Goal: Task Accomplishment & Management: Manage account settings

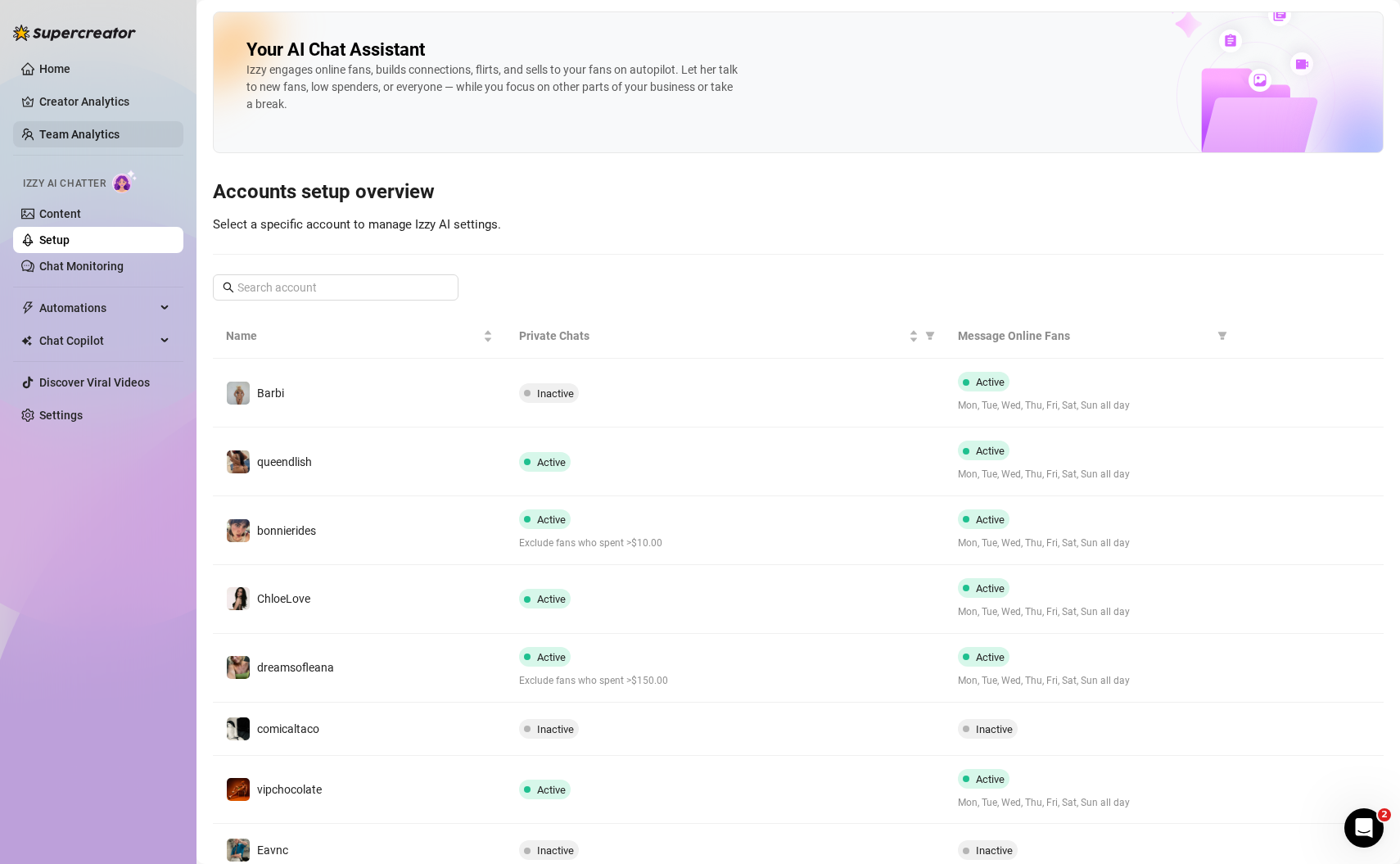
click at [80, 136] on link "Team Analytics" at bounding box center [79, 134] width 80 height 13
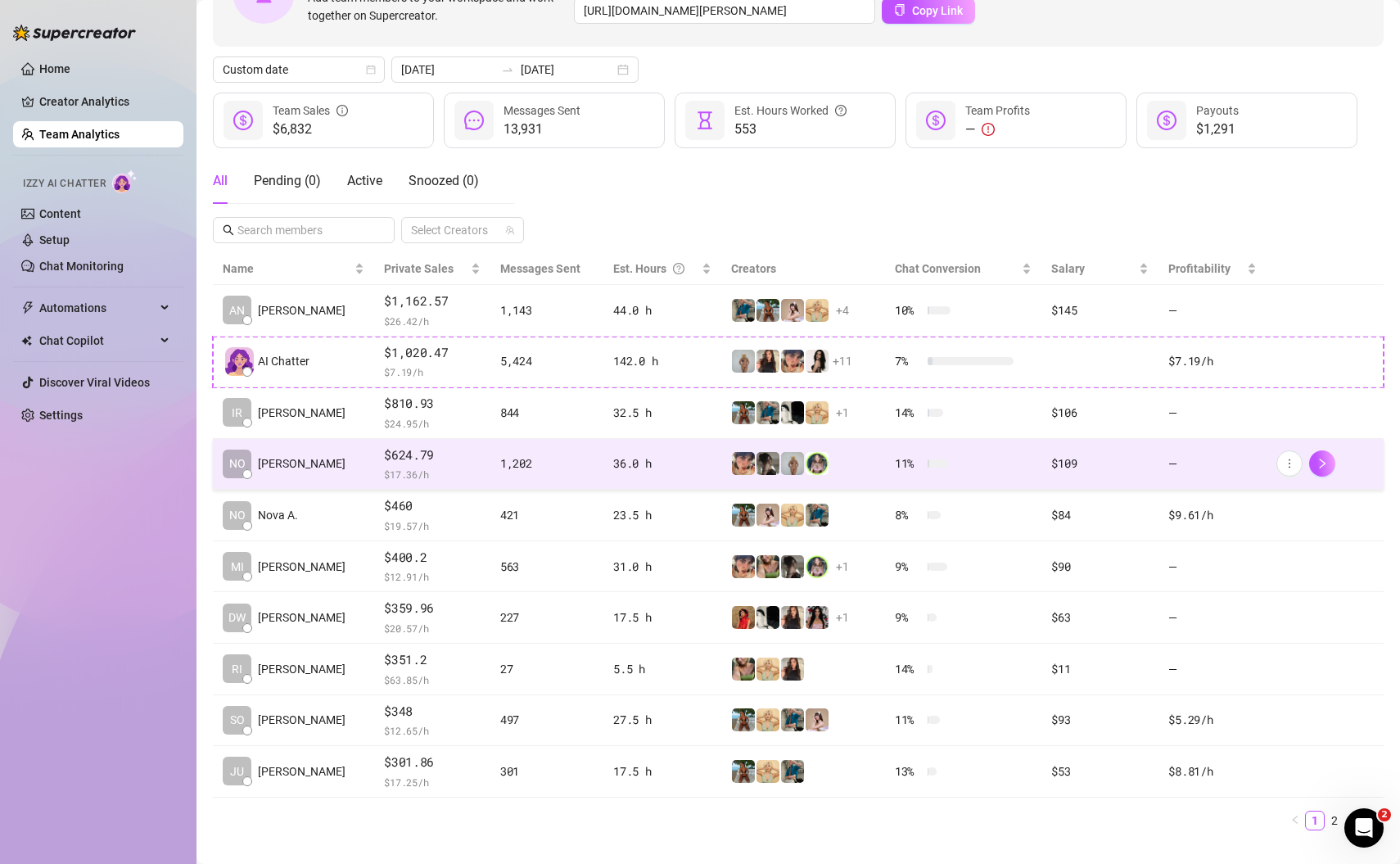
scroll to position [153, 0]
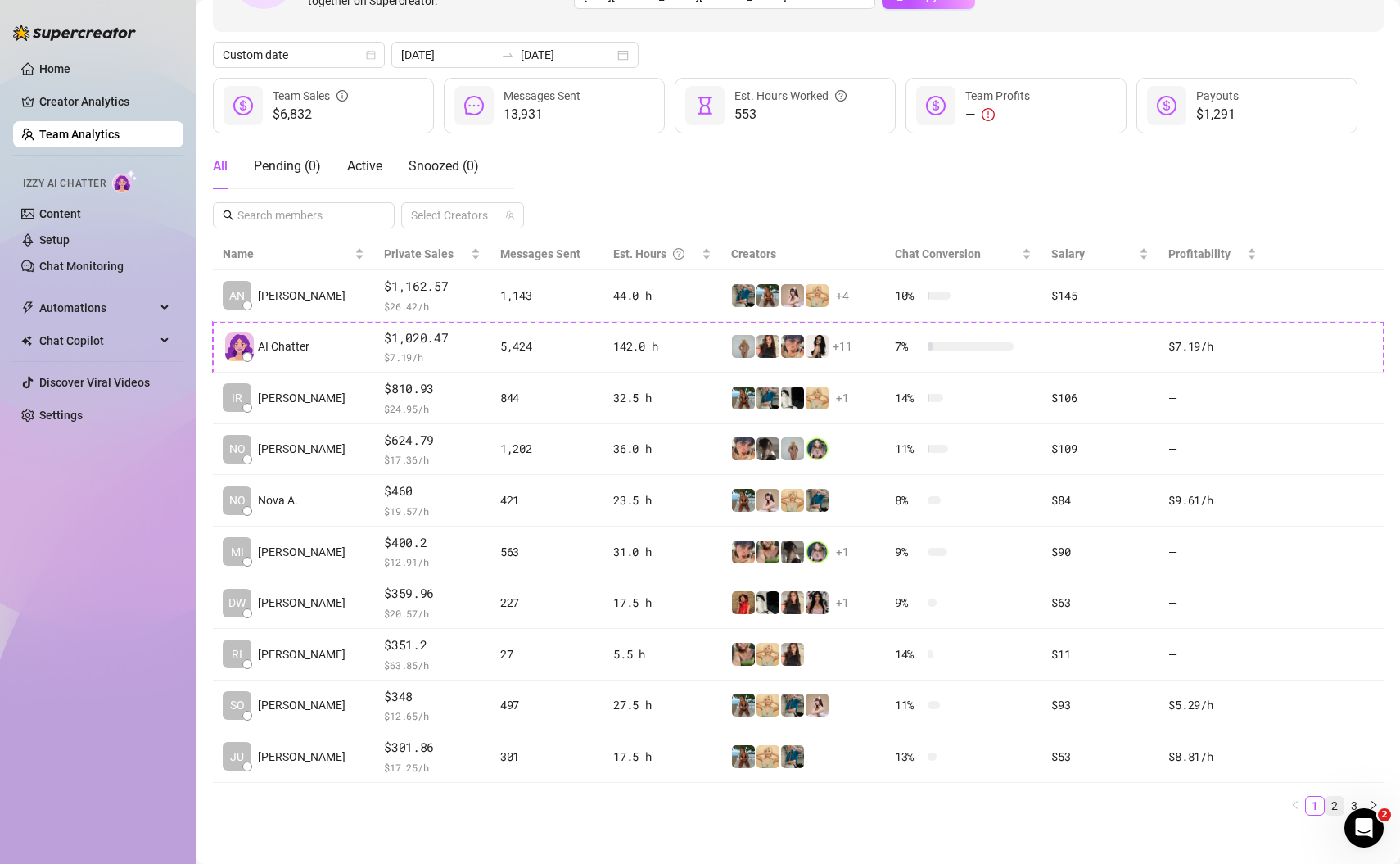
click at [1332, 802] on link "2" at bounding box center [1333, 805] width 18 height 18
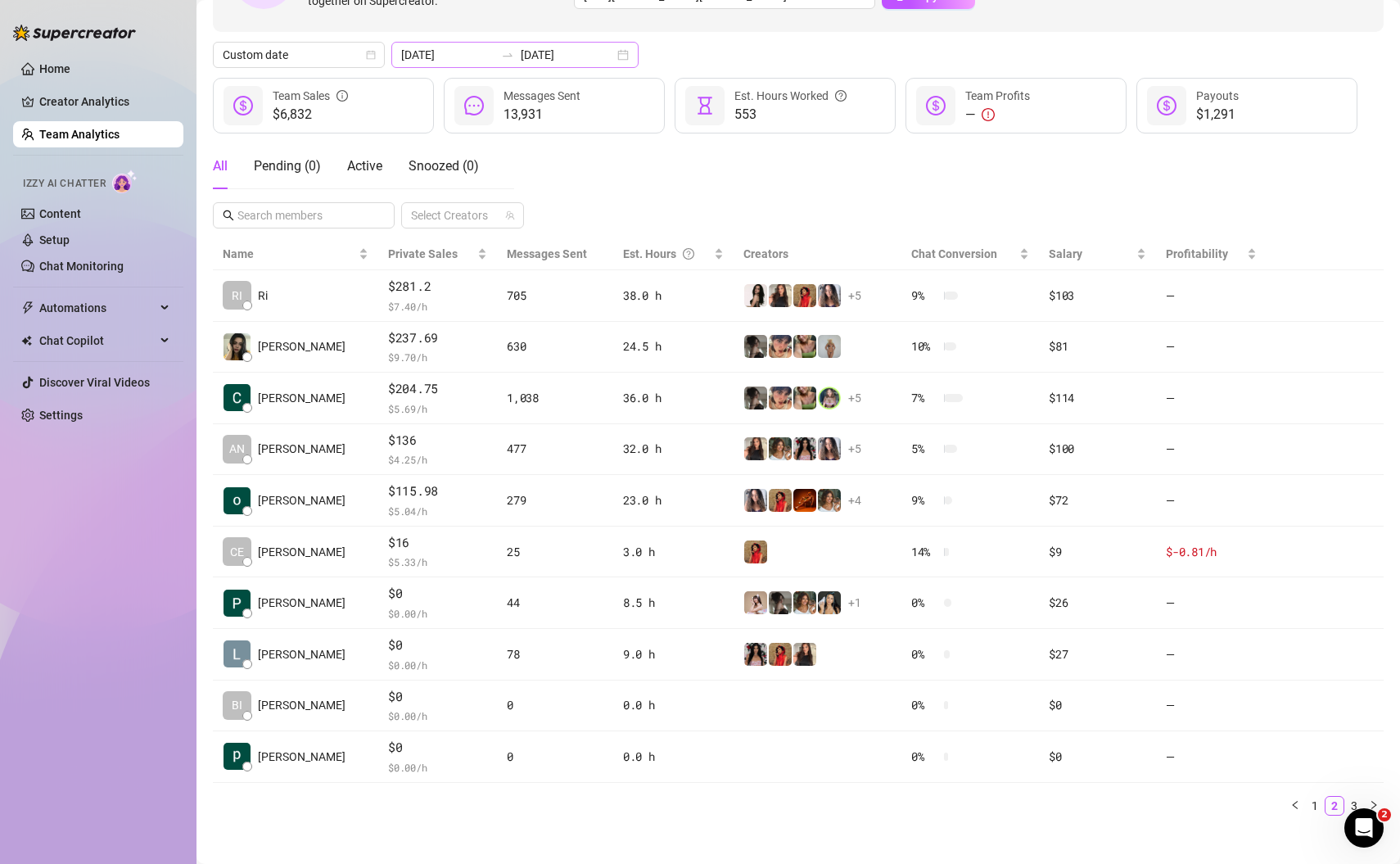
click at [588, 54] on div "[DATE] [DATE]" at bounding box center [514, 55] width 247 height 26
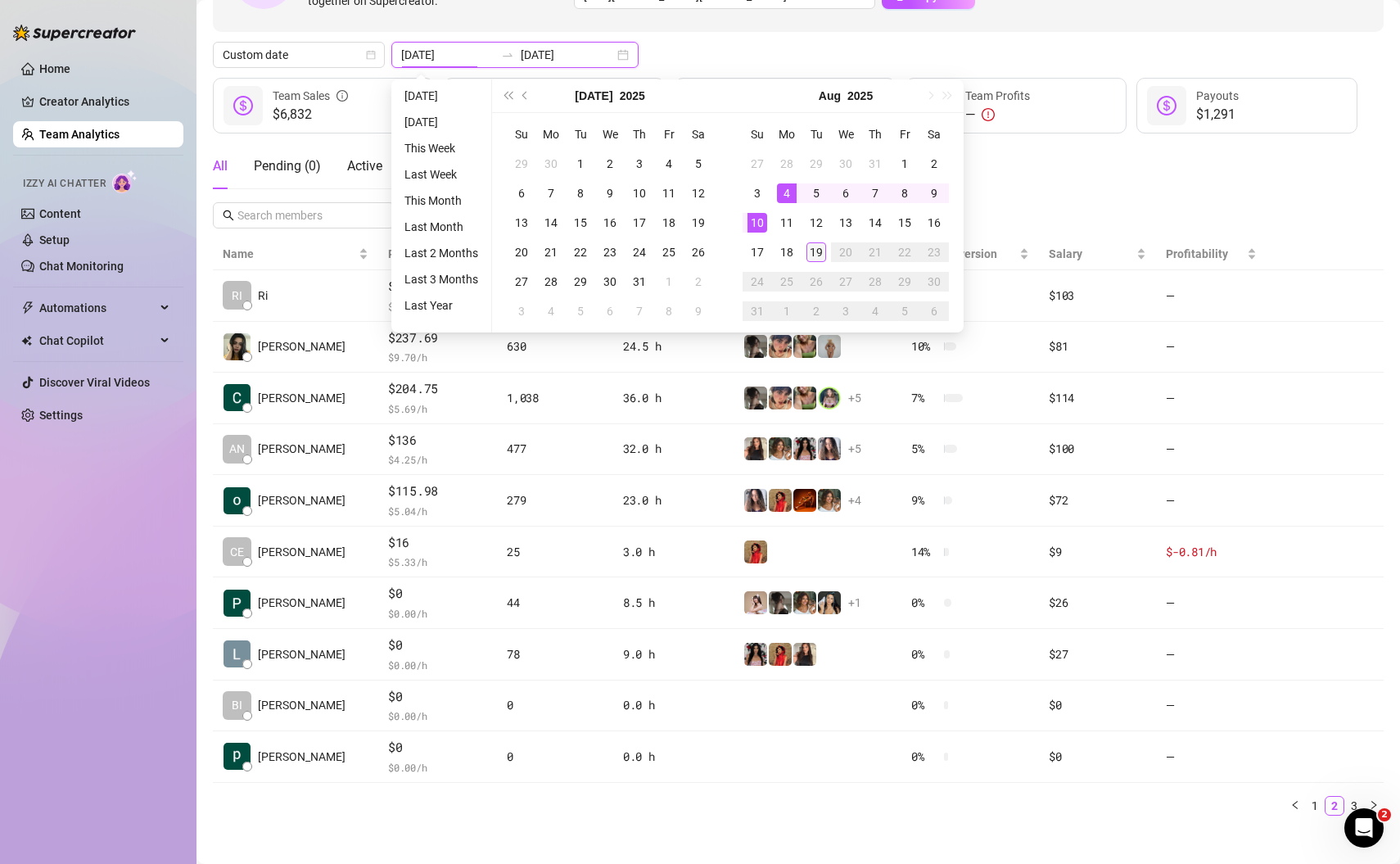
type input "[DATE]"
click at [816, 251] on div "19" at bounding box center [816, 252] width 19 height 19
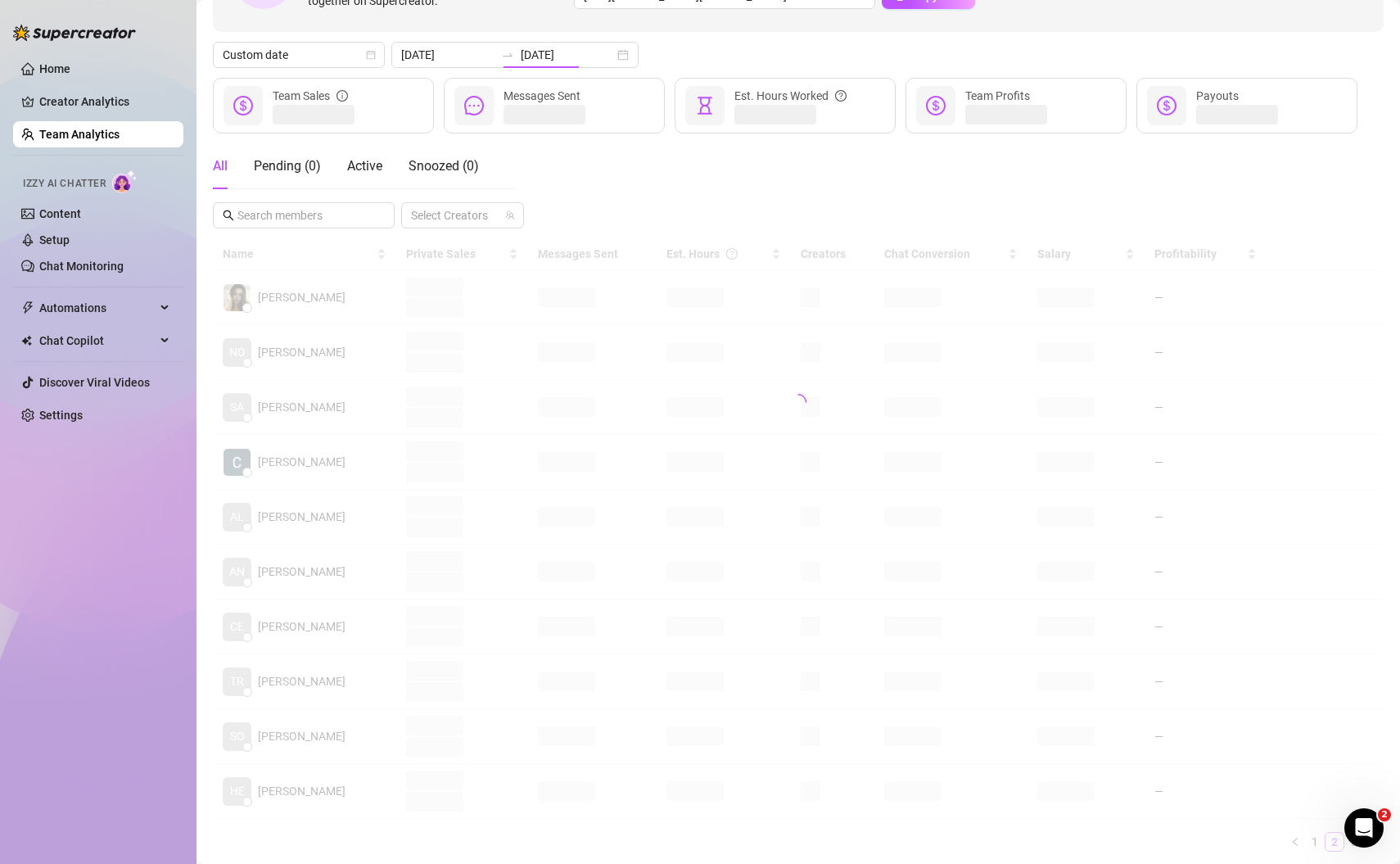
type input "[DATE]"
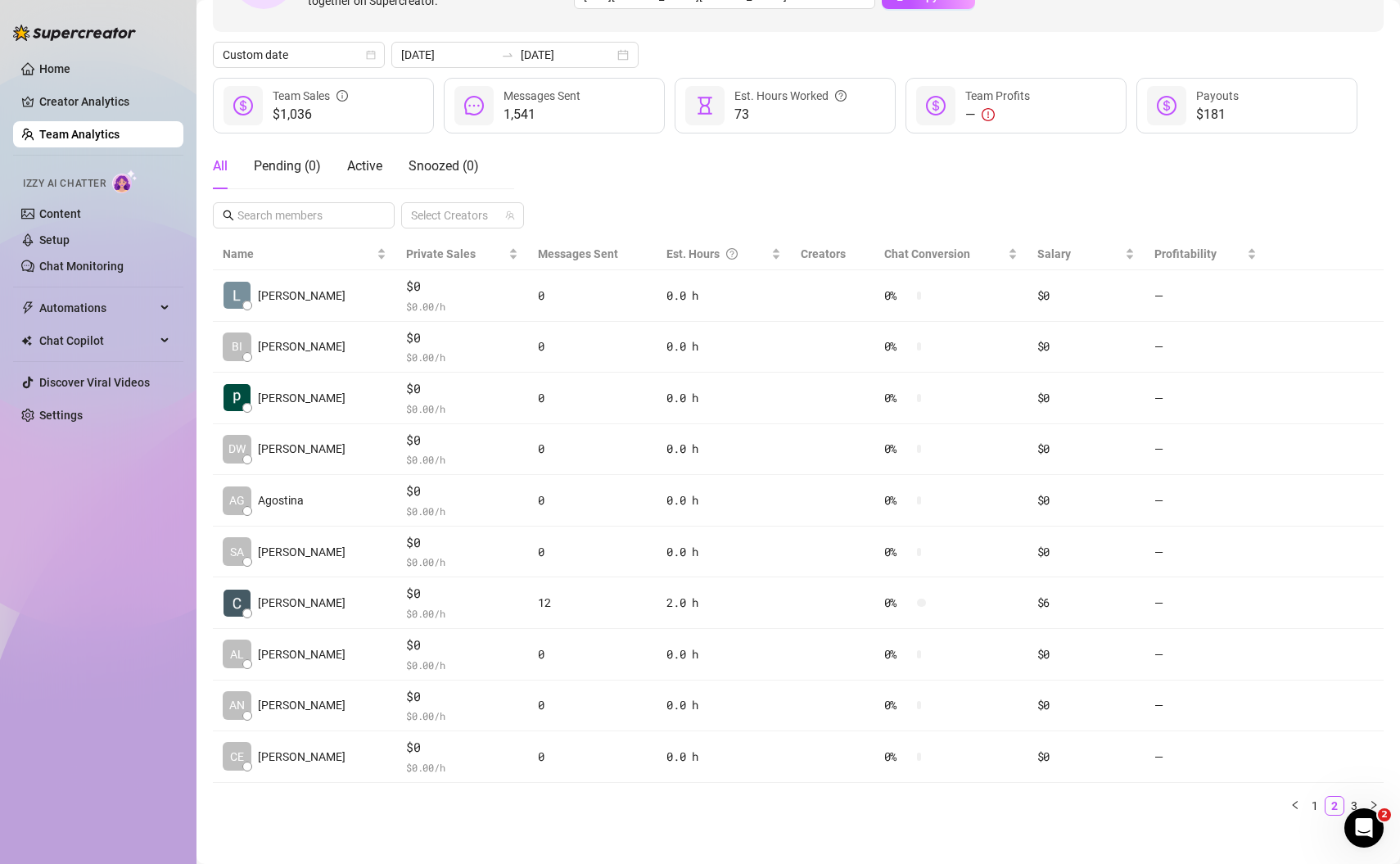
click at [863, 204] on div "All Pending ( 0 ) Active Snoozed ( 0 ) Select Creators" at bounding box center [798, 186] width 1171 height 85
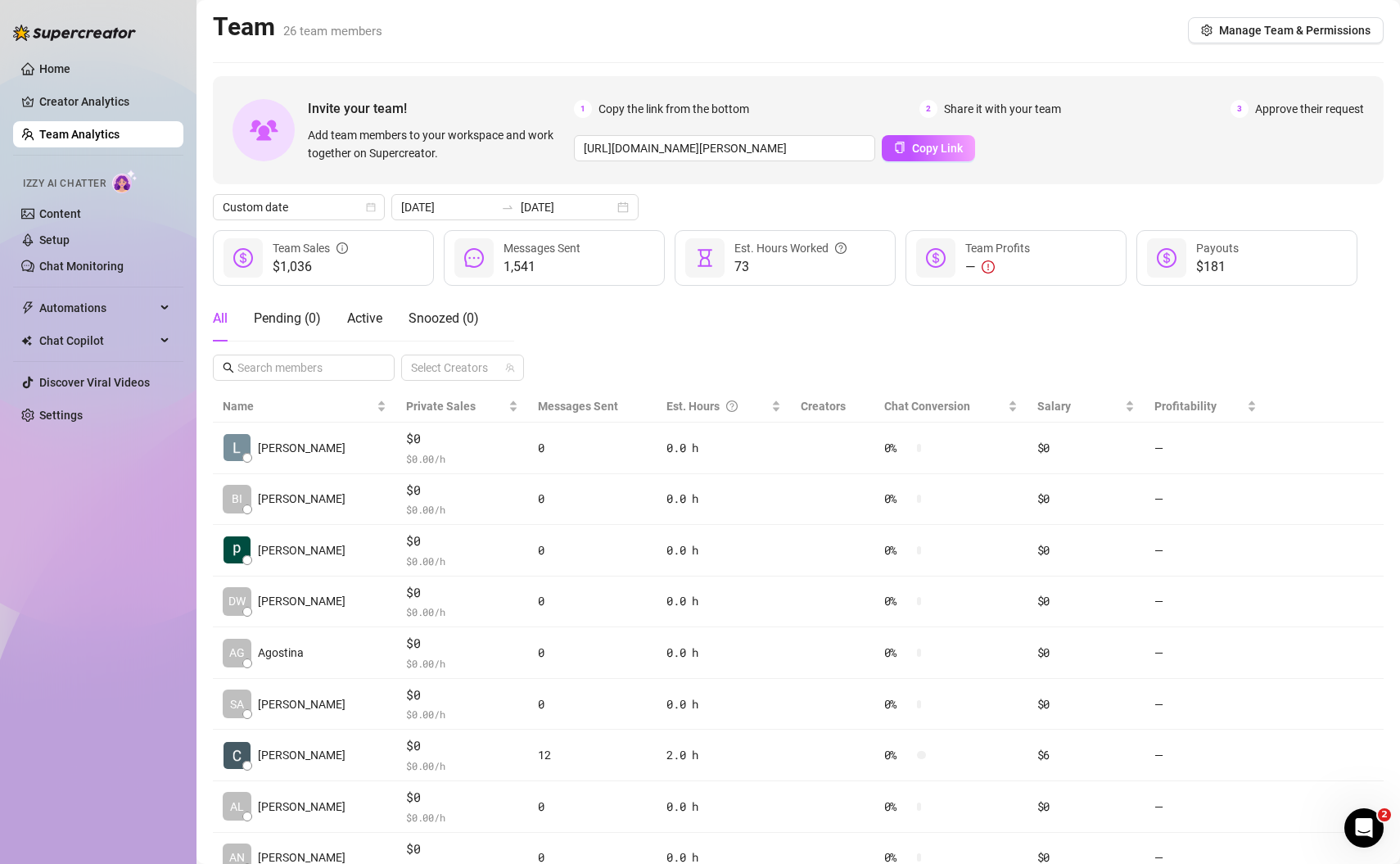
click at [825, 339] on div "All Pending ( 0 ) Active Snoozed ( 0 ) Select Creators" at bounding box center [798, 339] width 1171 height 85
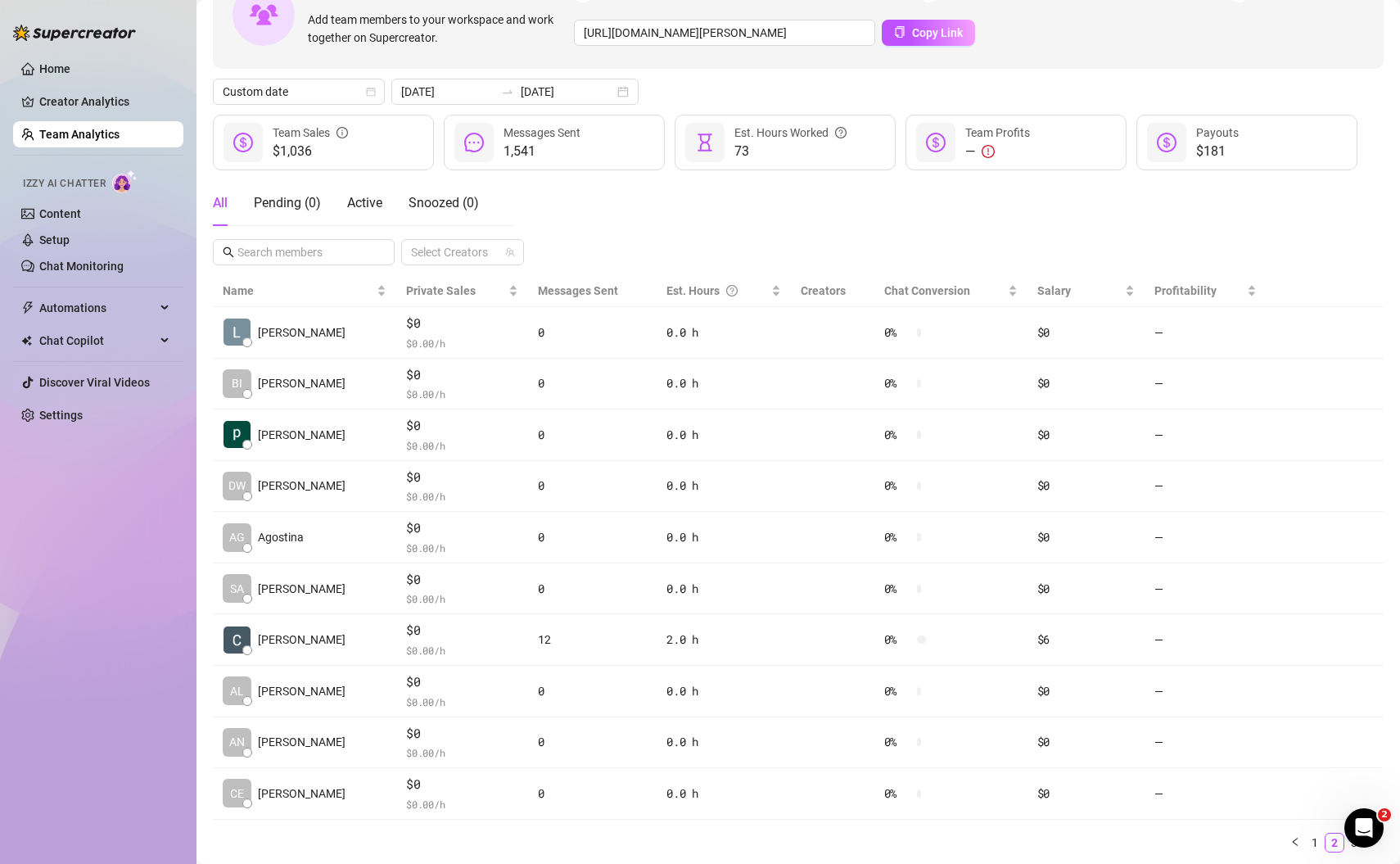
scroll to position [132, 0]
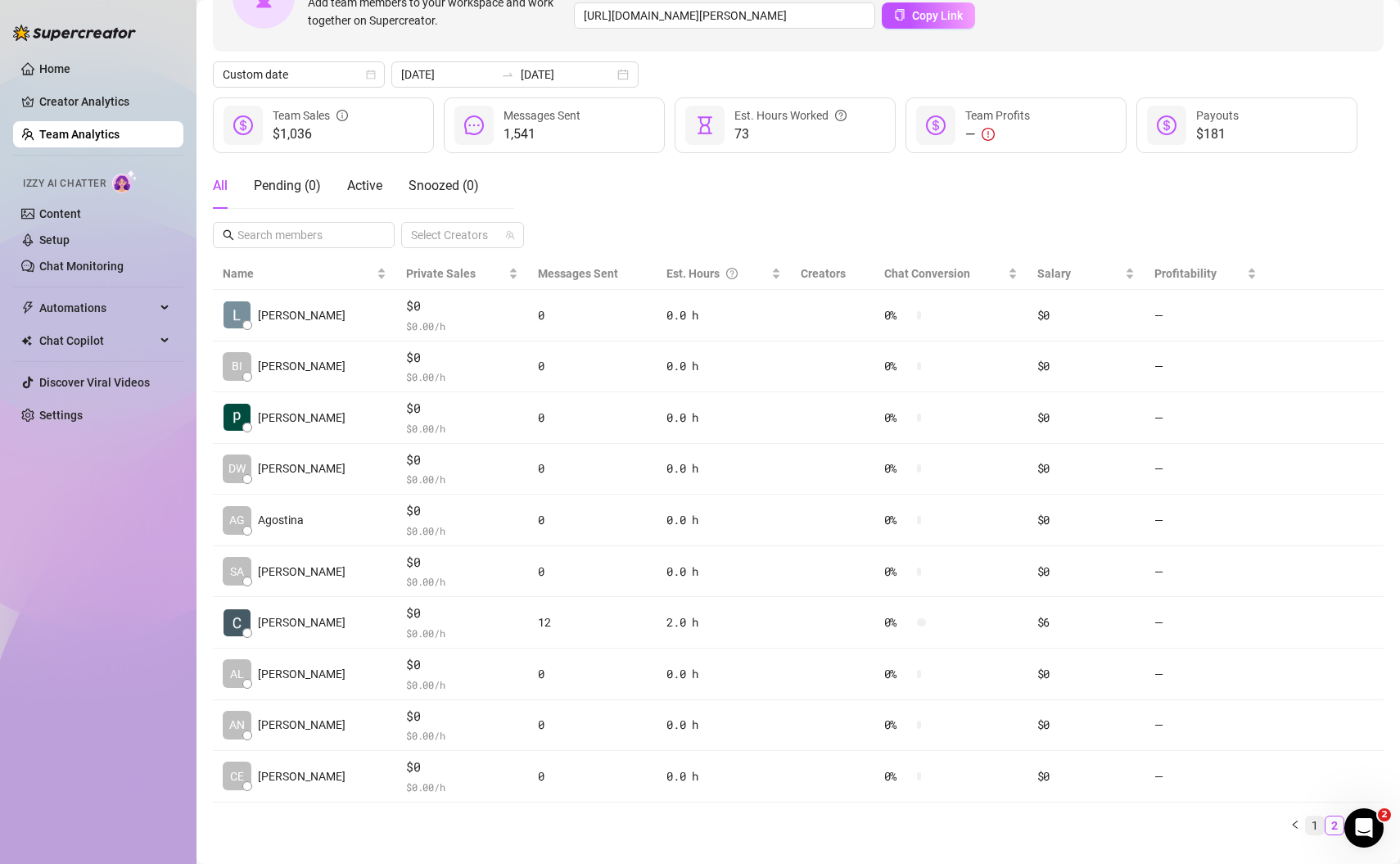
click at [1319, 821] on link "1" at bounding box center [1314, 825] width 18 height 18
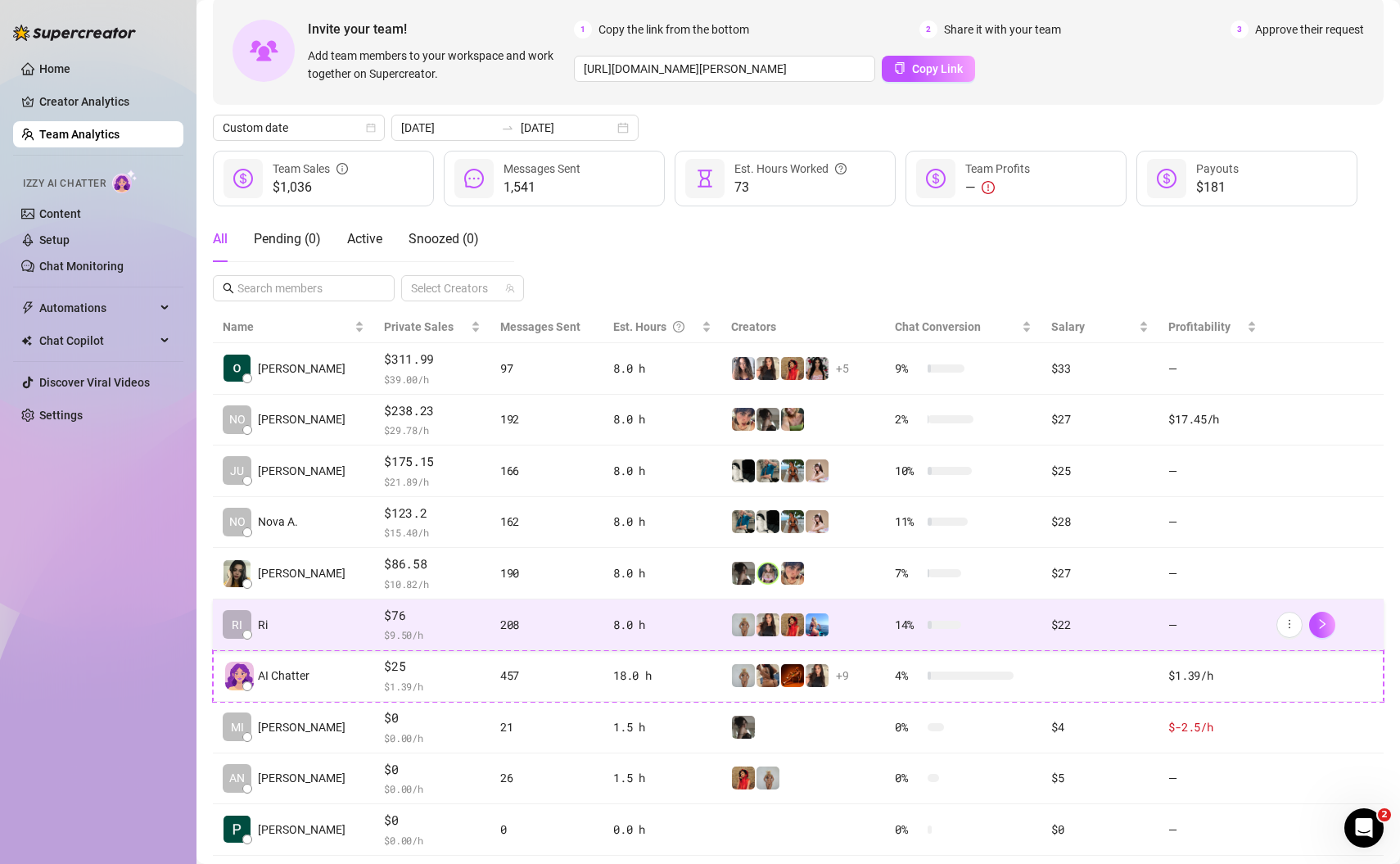
scroll to position [0, 0]
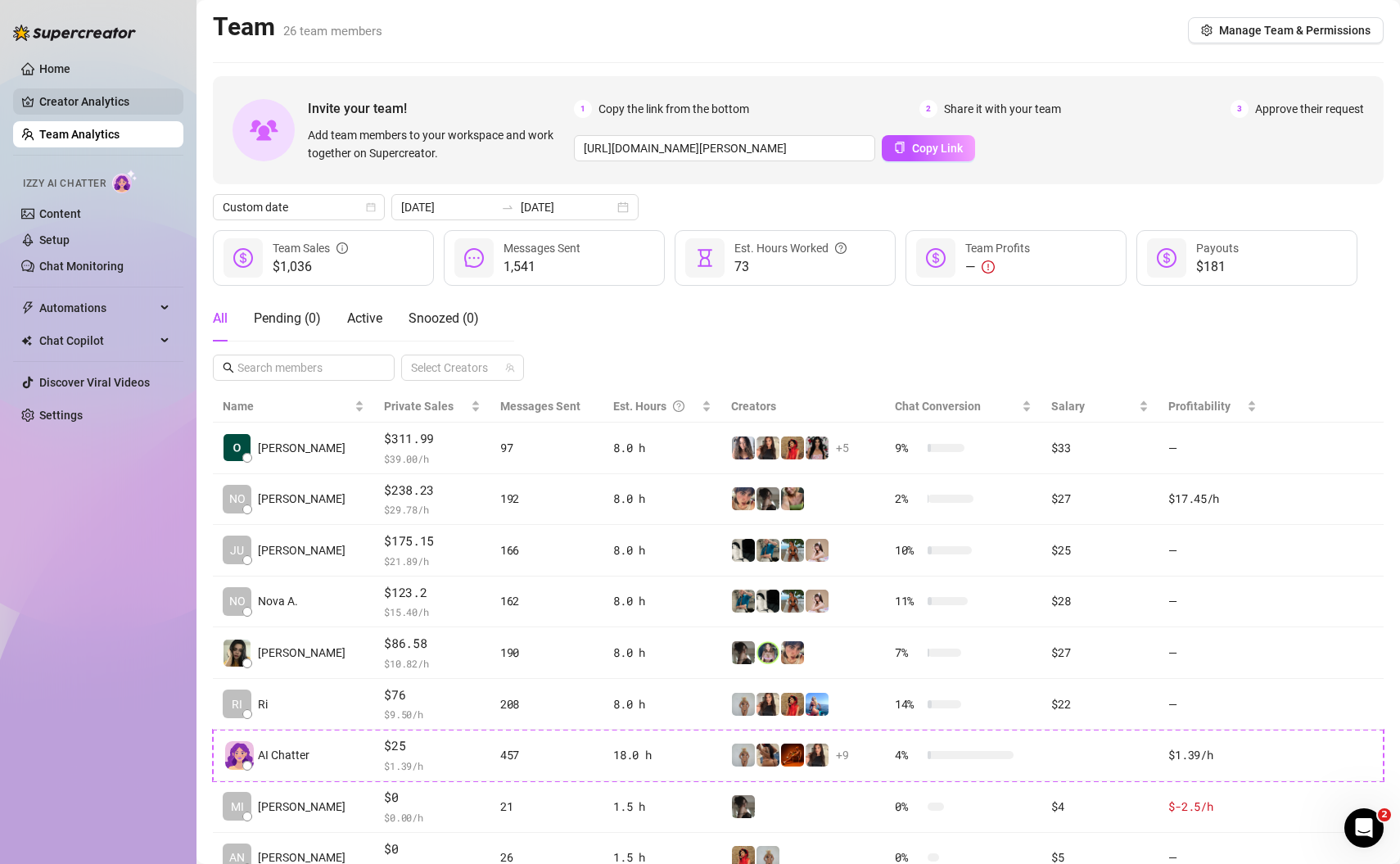
click at [109, 98] on link "Creator Analytics" at bounding box center [104, 102] width 131 height 26
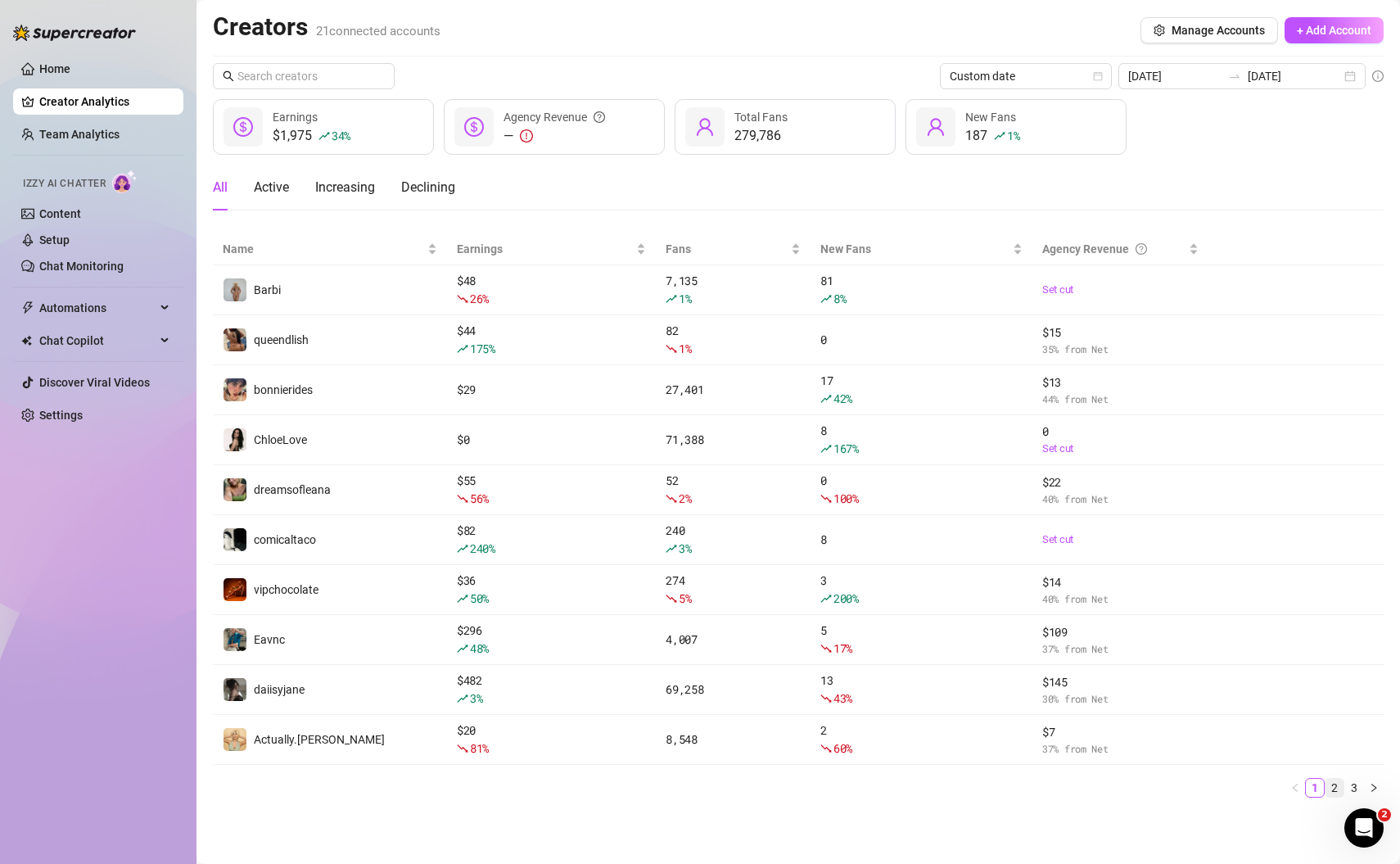
click at [1336, 785] on link "2" at bounding box center [1333, 787] width 18 height 18
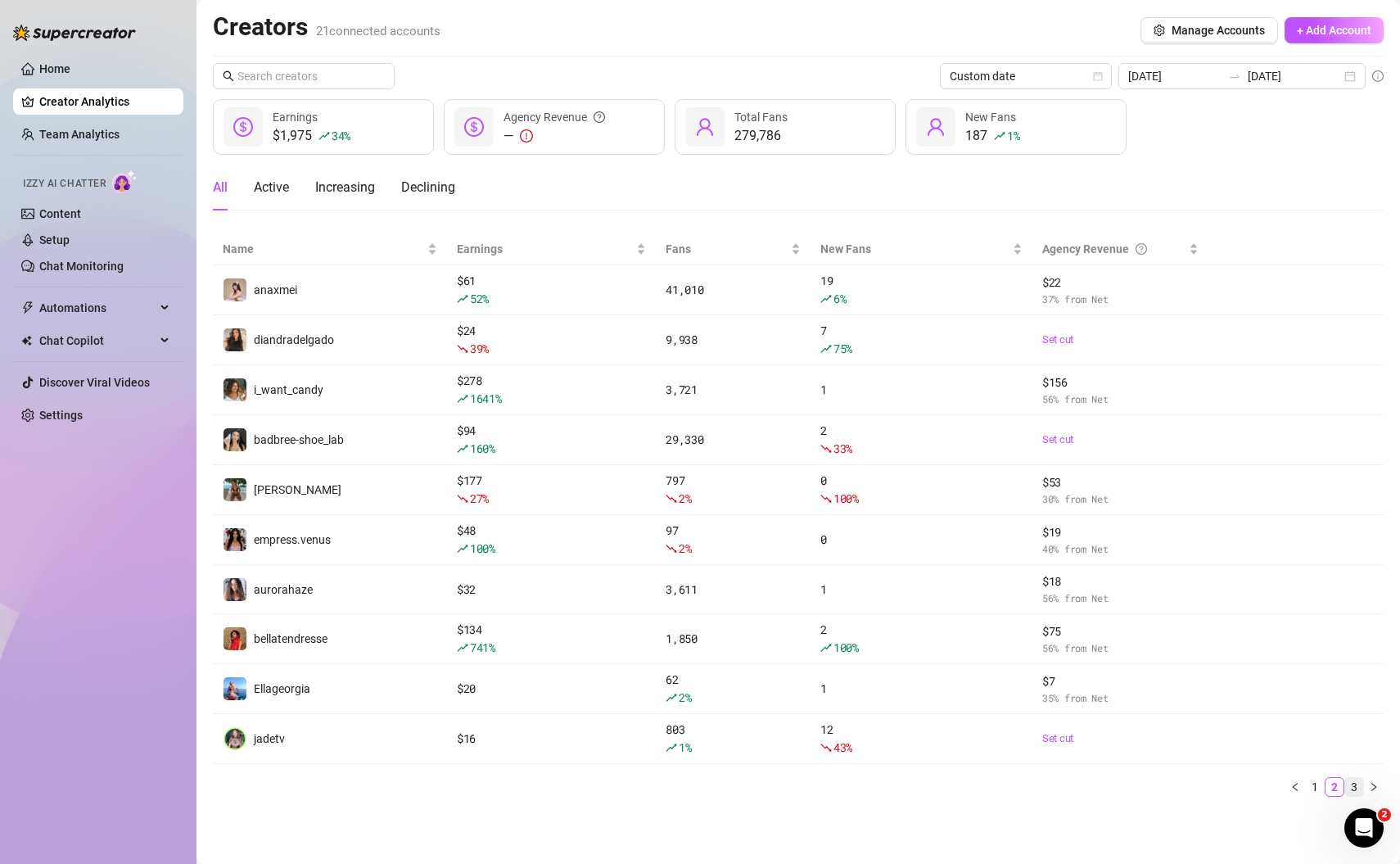
click at [1356, 783] on link "3" at bounding box center [1354, 786] width 18 height 18
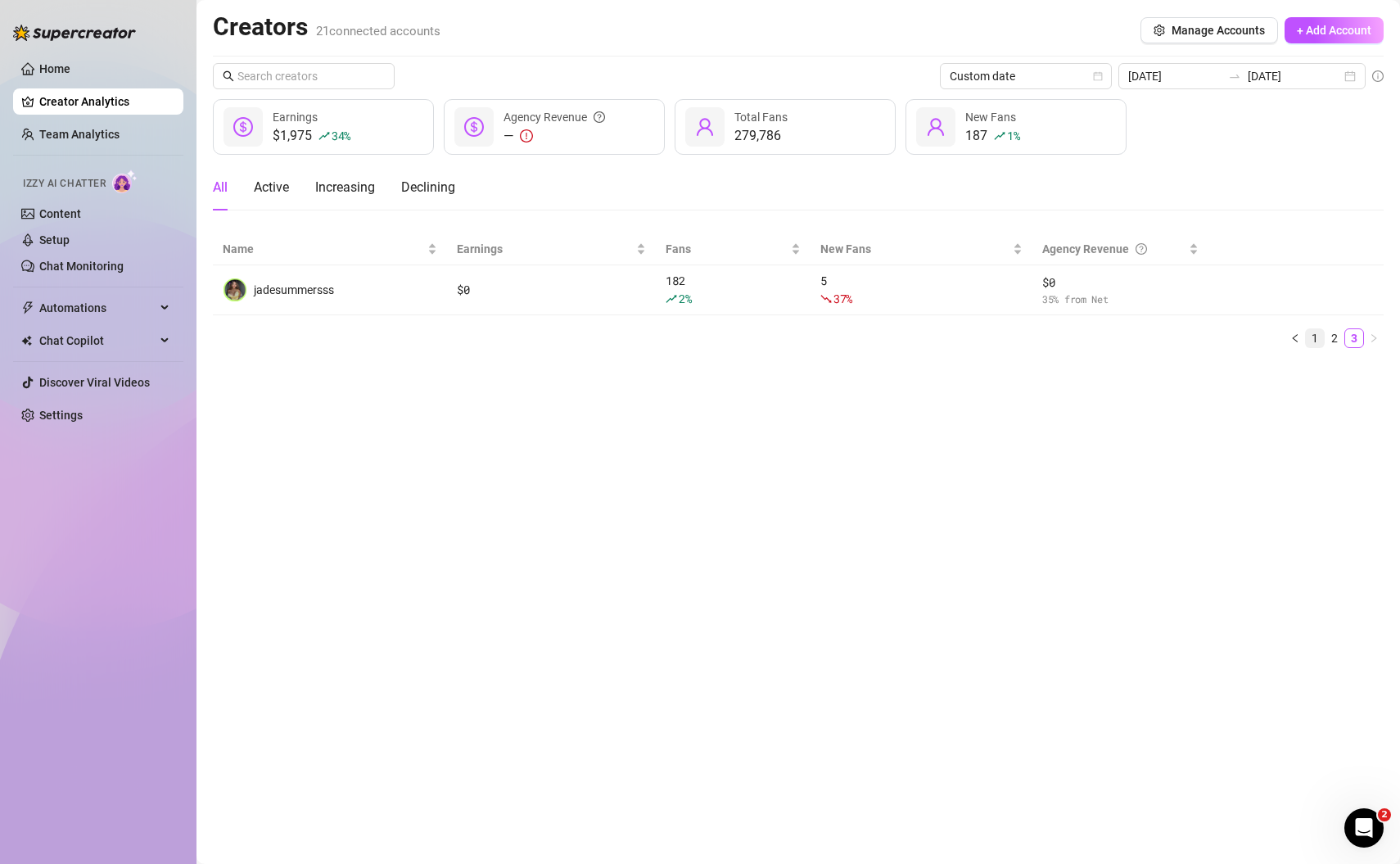
click at [1314, 335] on link "1" at bounding box center [1314, 338] width 18 height 18
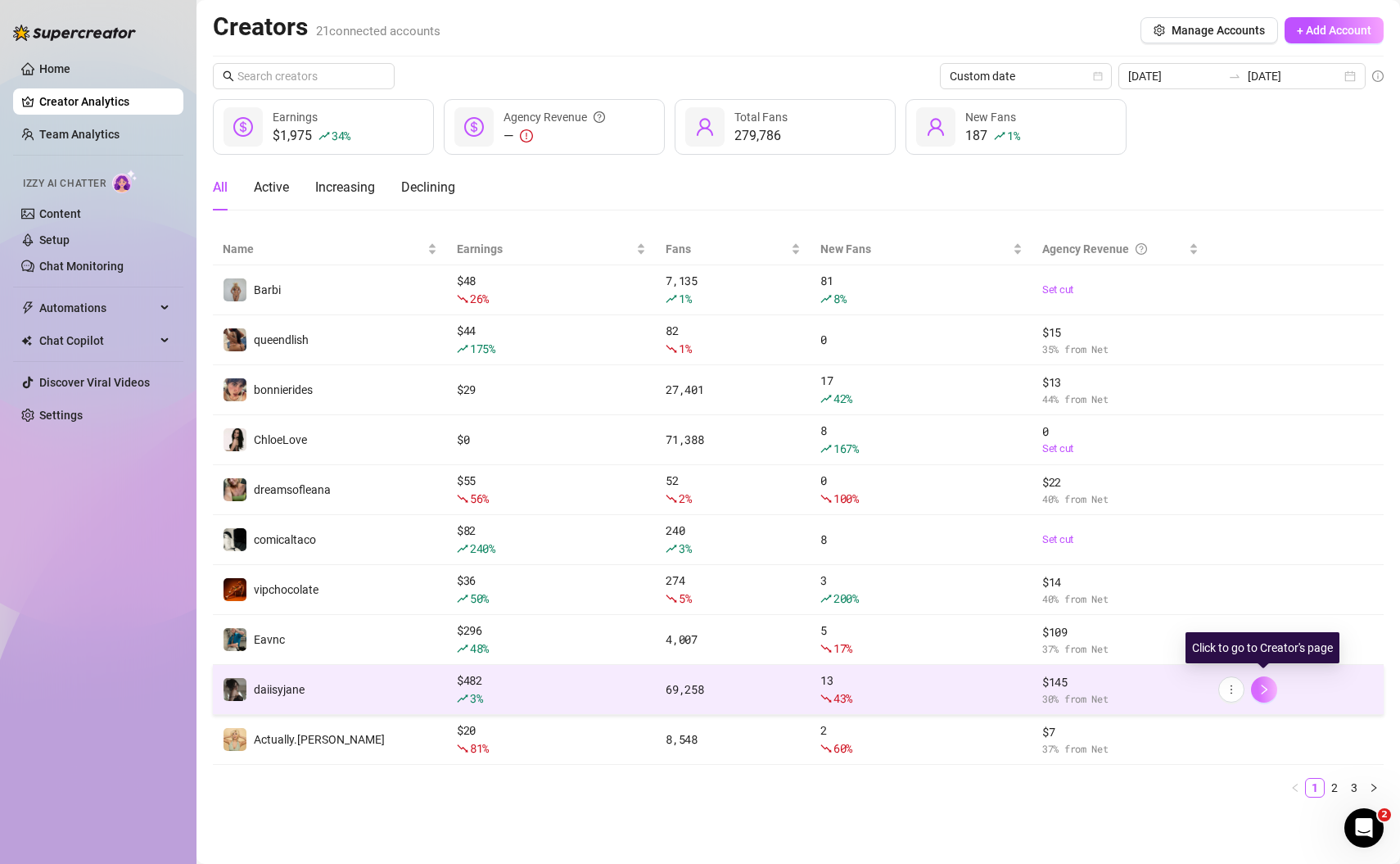
click at [1264, 688] on icon "right" at bounding box center [1264, 689] width 11 height 11
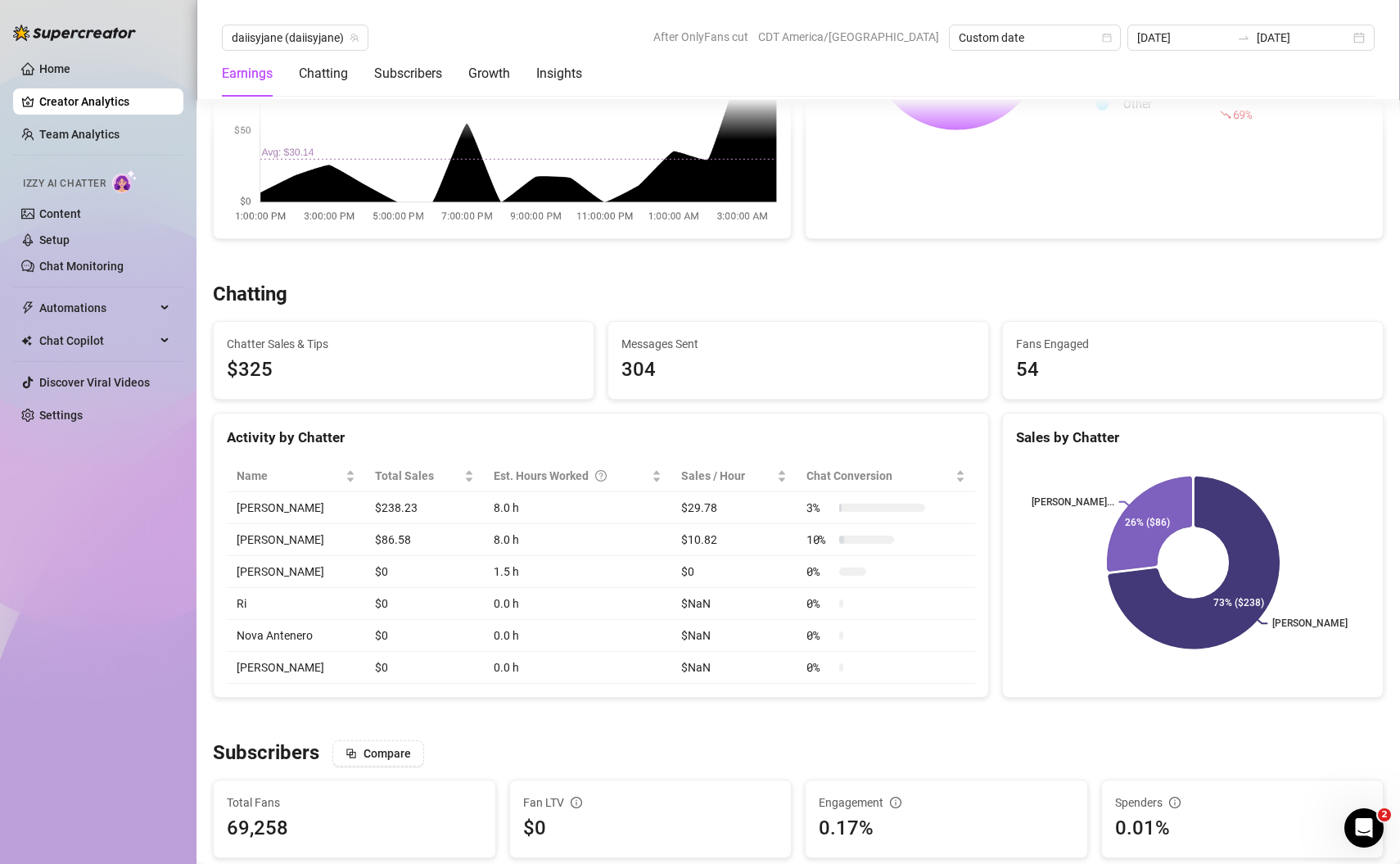
scroll to position [409, 0]
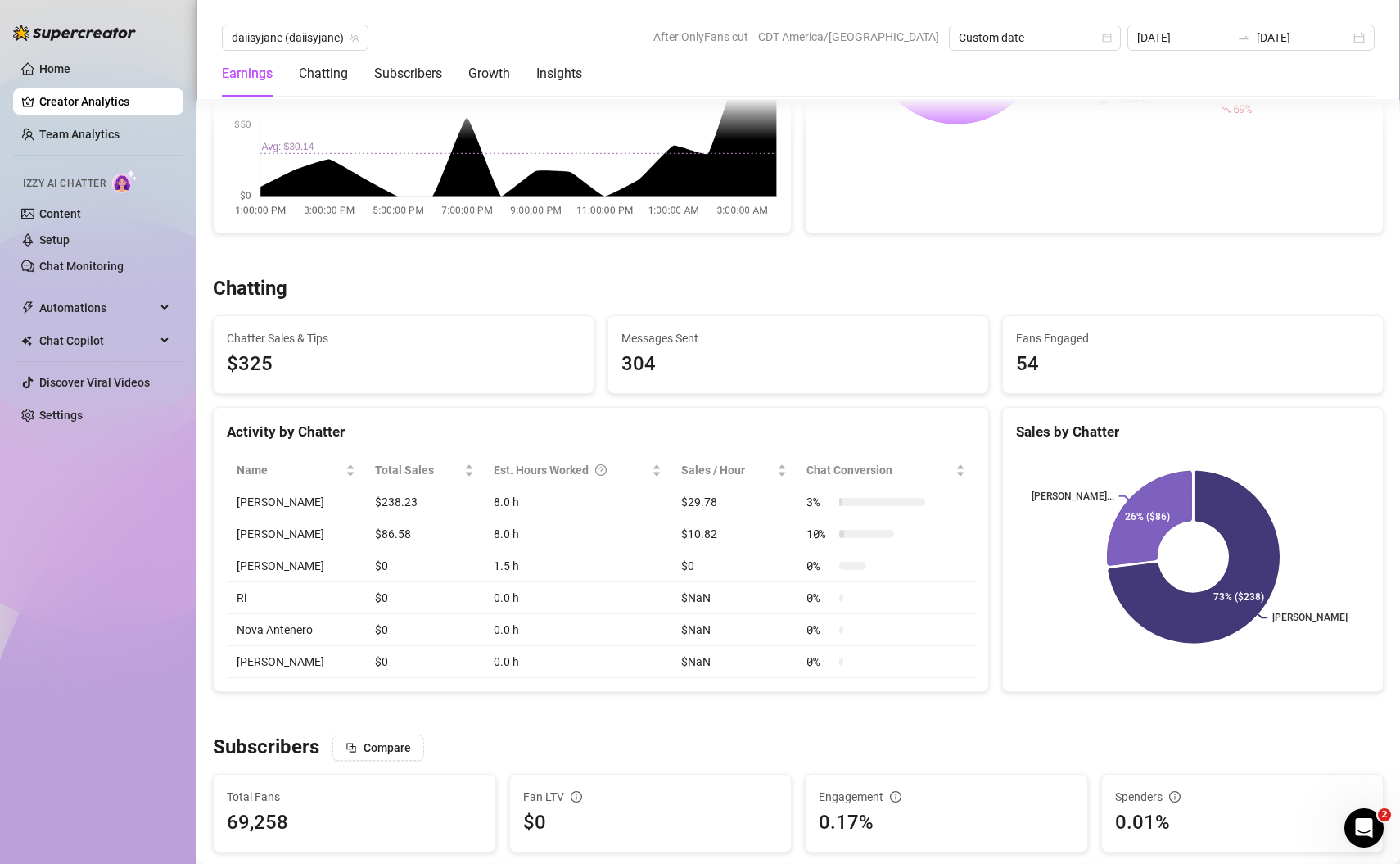
click at [117, 104] on link "Creator Analytics" at bounding box center [104, 102] width 131 height 26
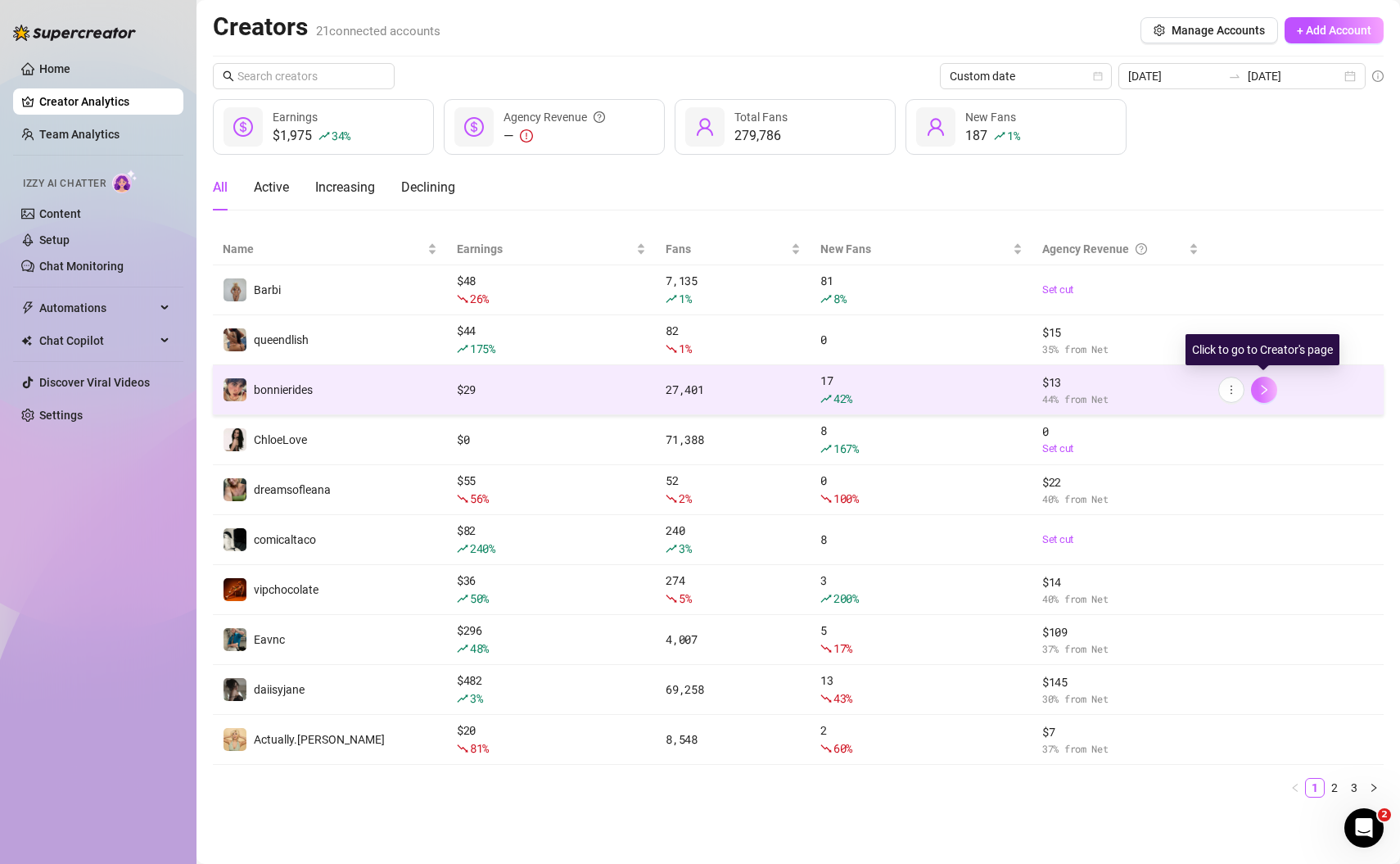
click at [1260, 389] on icon "right" at bounding box center [1264, 389] width 11 height 11
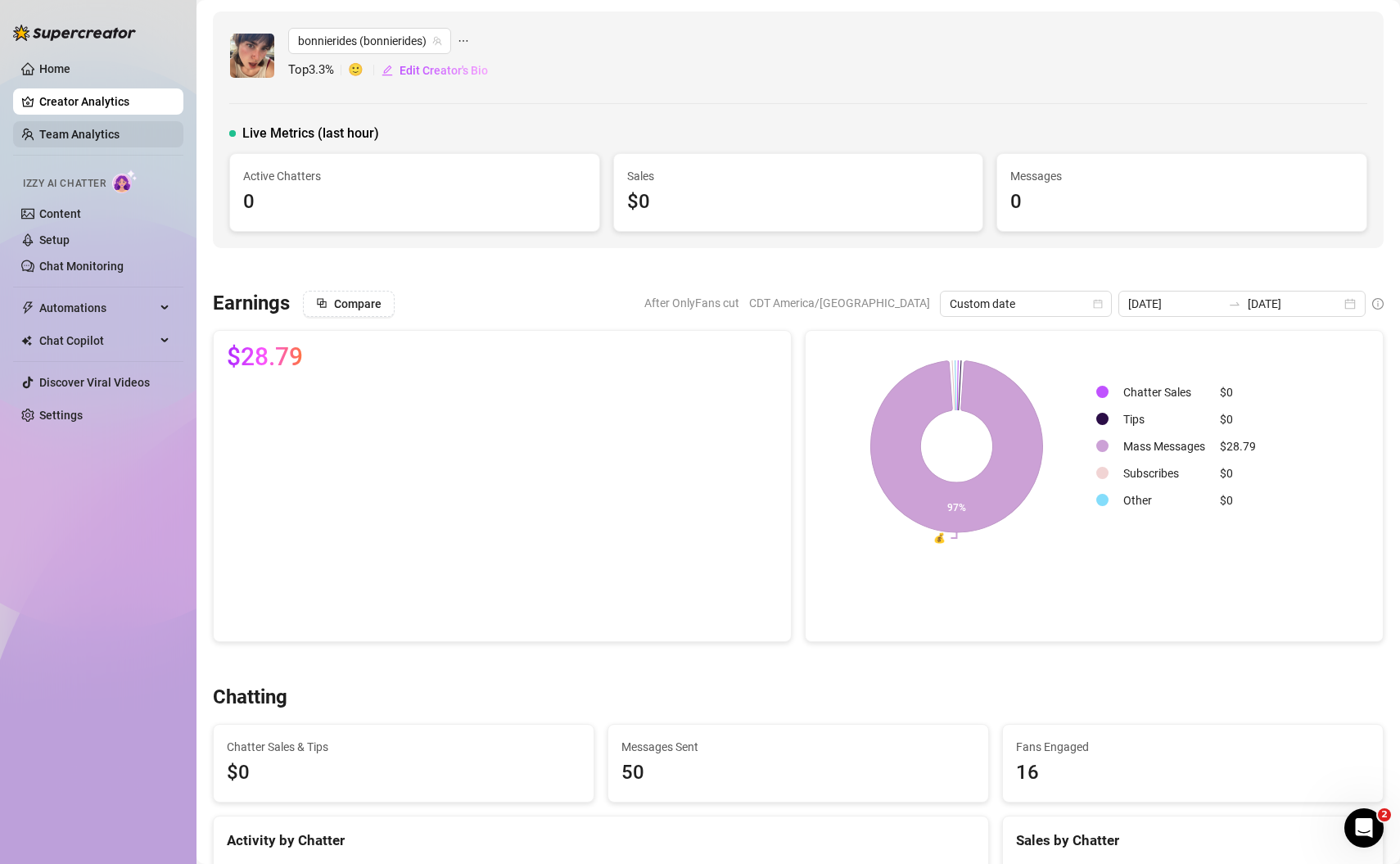
click at [106, 140] on link "Team Analytics" at bounding box center [79, 134] width 80 height 13
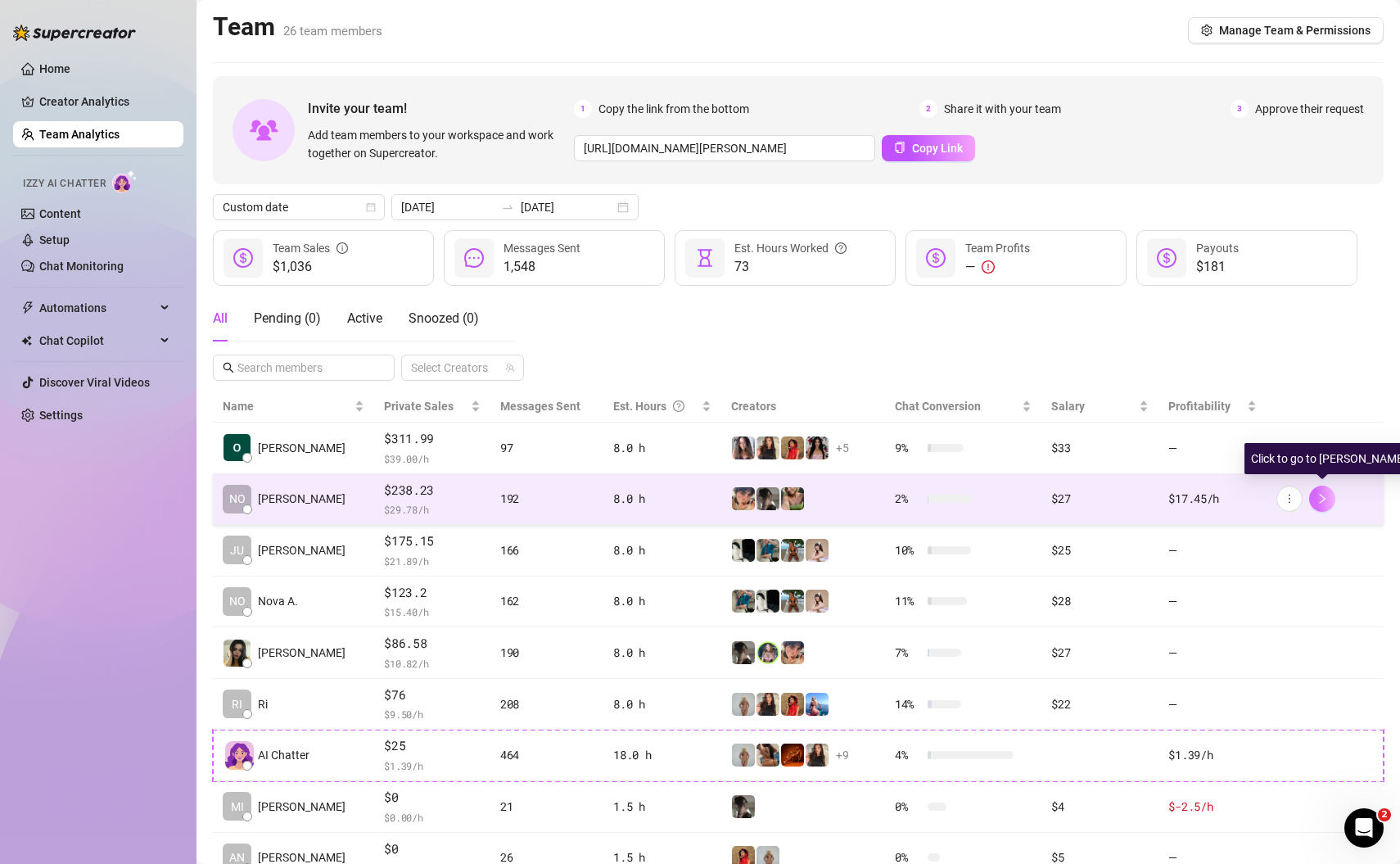
click at [1331, 503] on button "button" at bounding box center [1322, 499] width 26 height 26
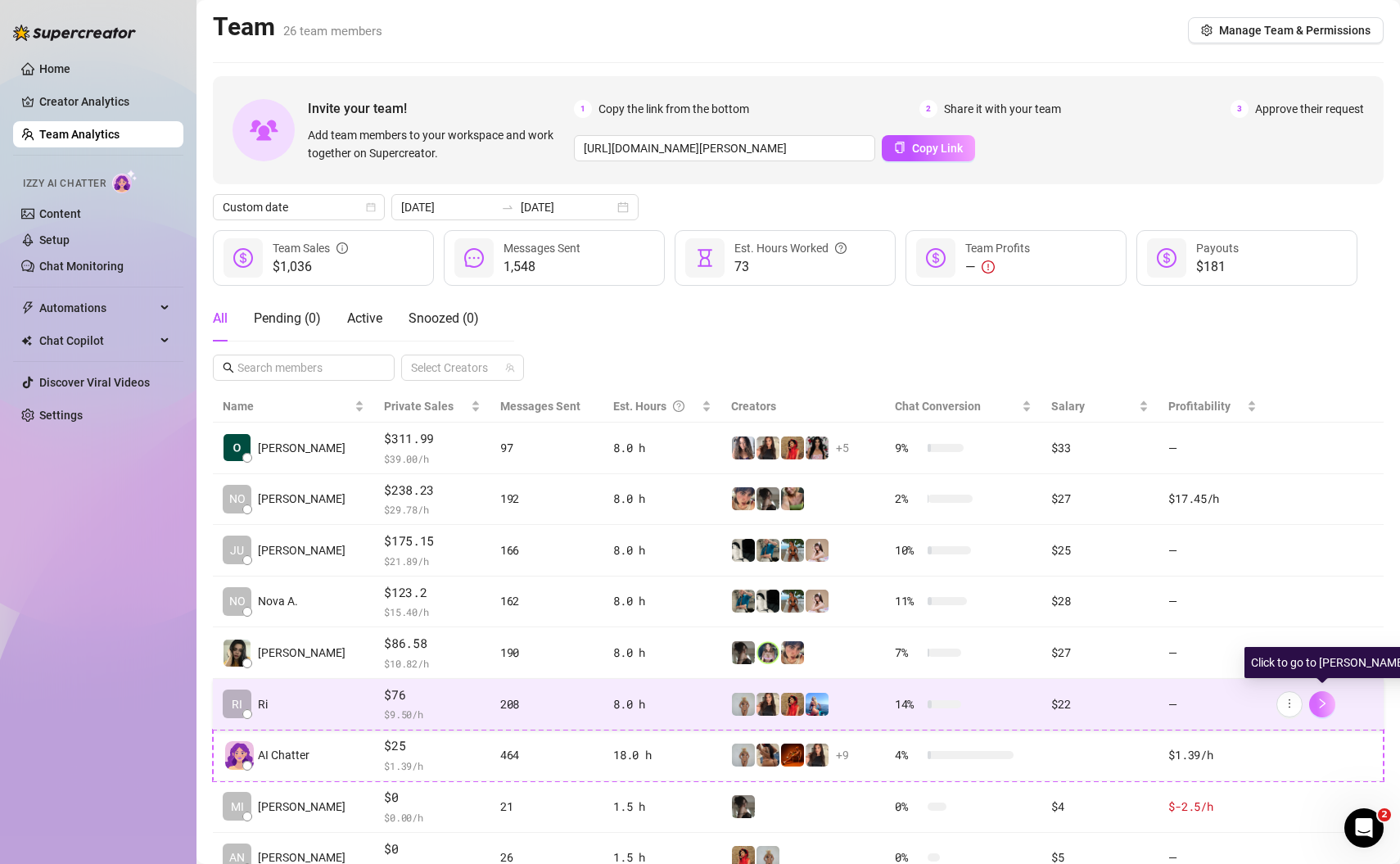
click at [1327, 700] on icon "right" at bounding box center [1322, 703] width 11 height 11
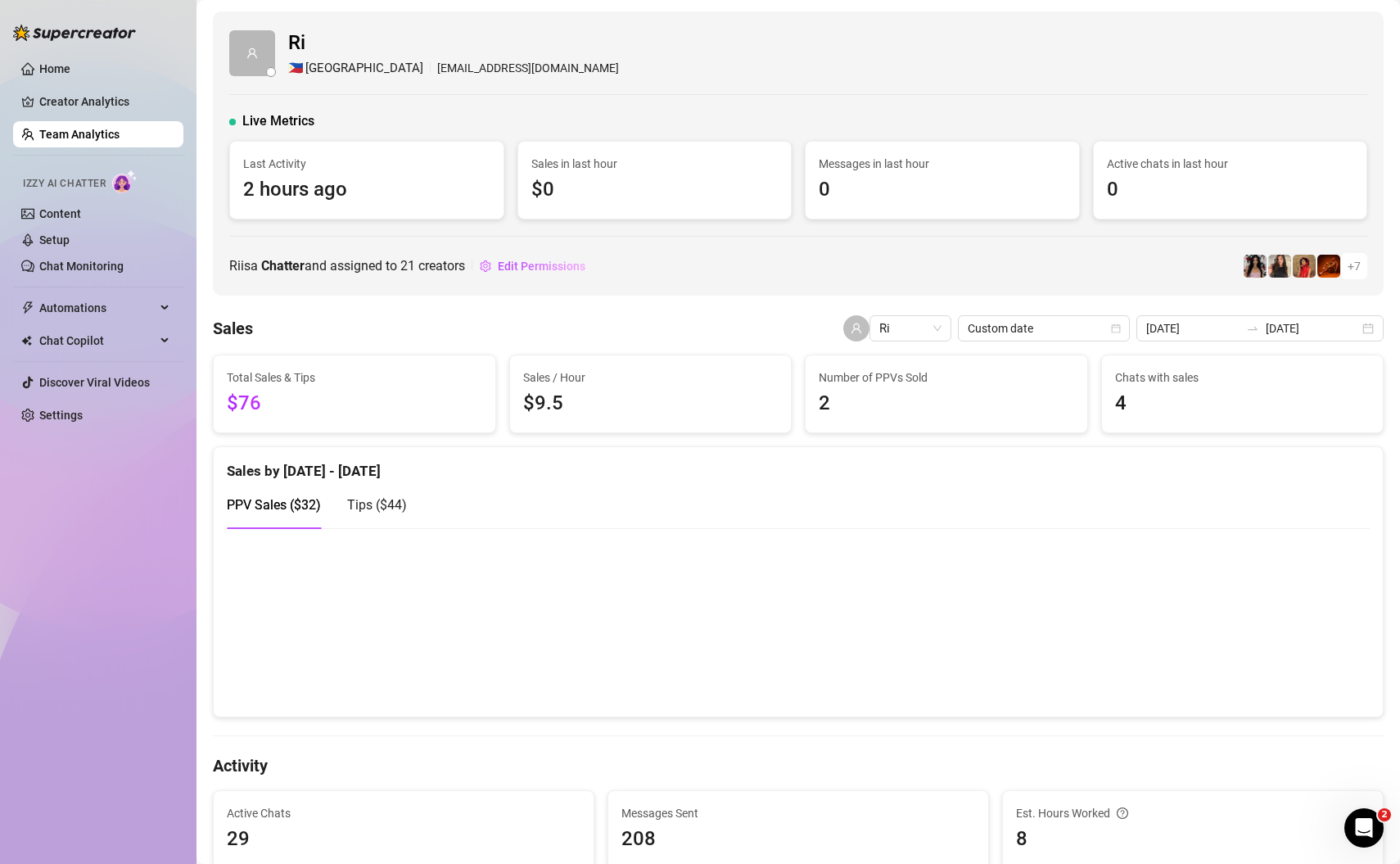
click at [89, 579] on div "Home Creator Analytics Team Analytics Izzy AI Chatter Content Setup Chat Monito…" at bounding box center [98, 425] width 170 height 849
click at [104, 622] on div "Home Creator Analytics Team Analytics Izzy AI Chatter Content Setup Chat Monito…" at bounding box center [98, 425] width 170 height 849
click at [96, 94] on link "Creator Analytics" at bounding box center [104, 102] width 131 height 26
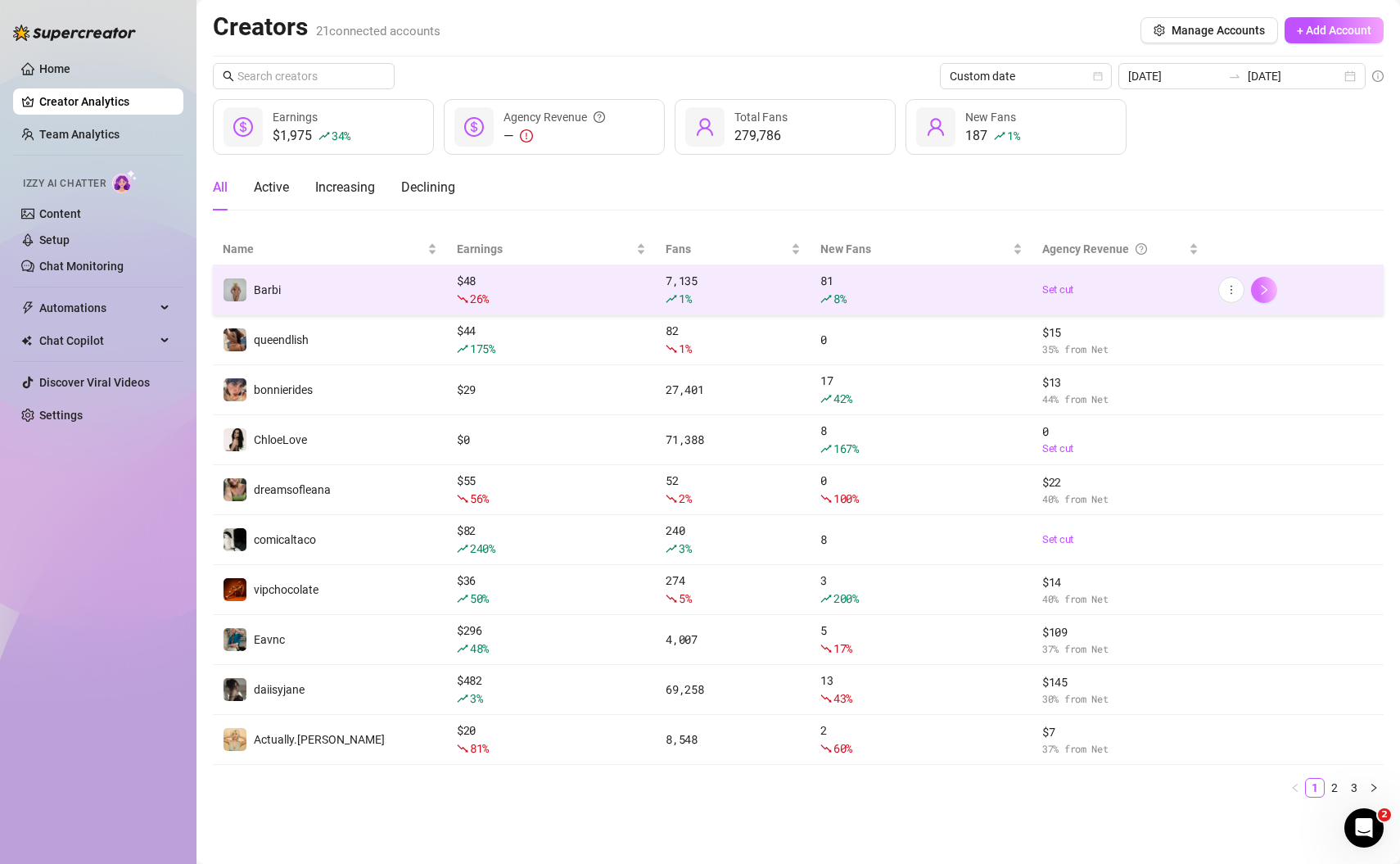
click at [1270, 296] on button "button" at bounding box center [1264, 290] width 26 height 26
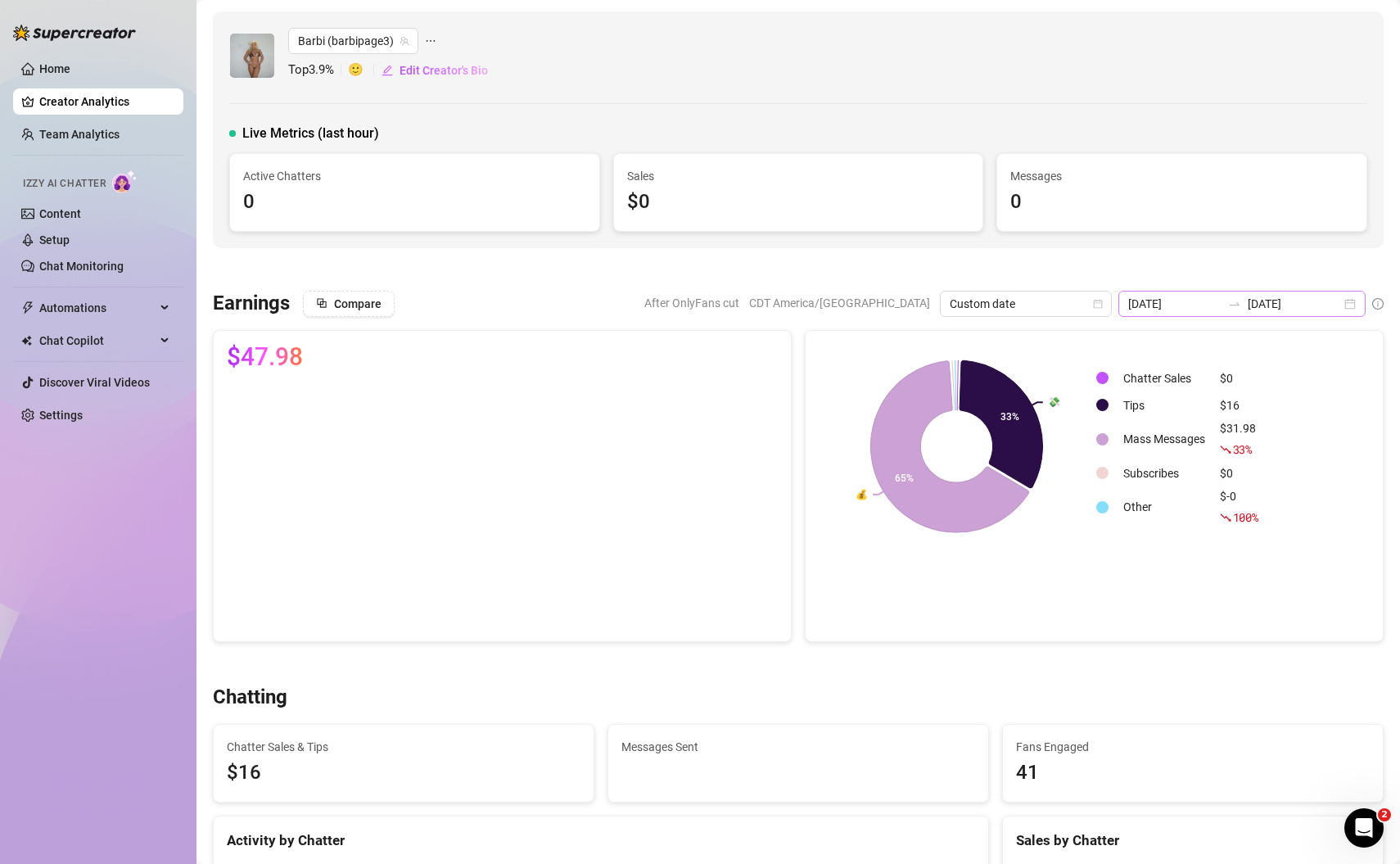
click at [1347, 301] on div "[DATE] [DATE]" at bounding box center [1241, 303] width 247 height 26
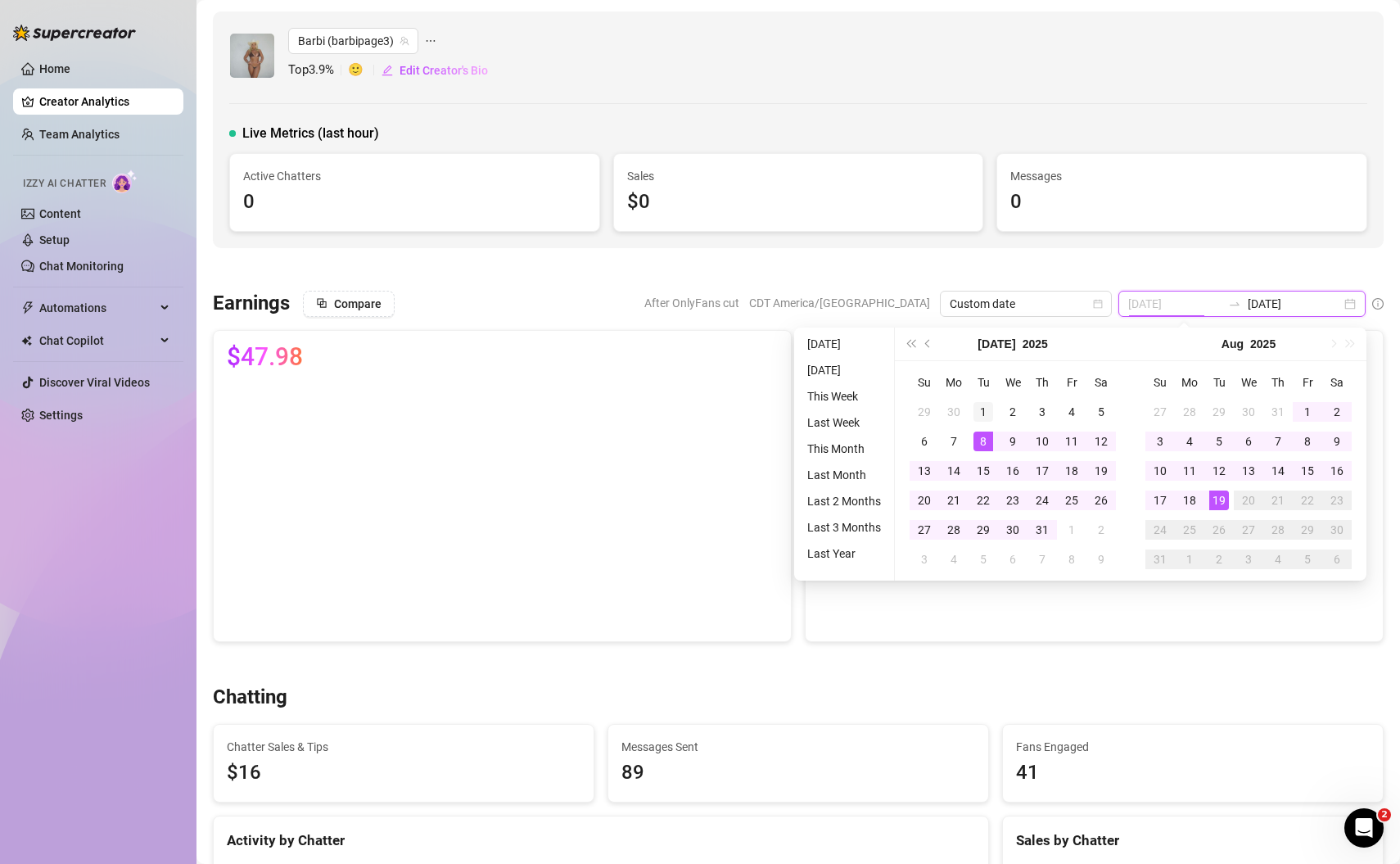
type input "[DATE]"
click at [984, 406] on div "1" at bounding box center [983, 412] width 19 height 19
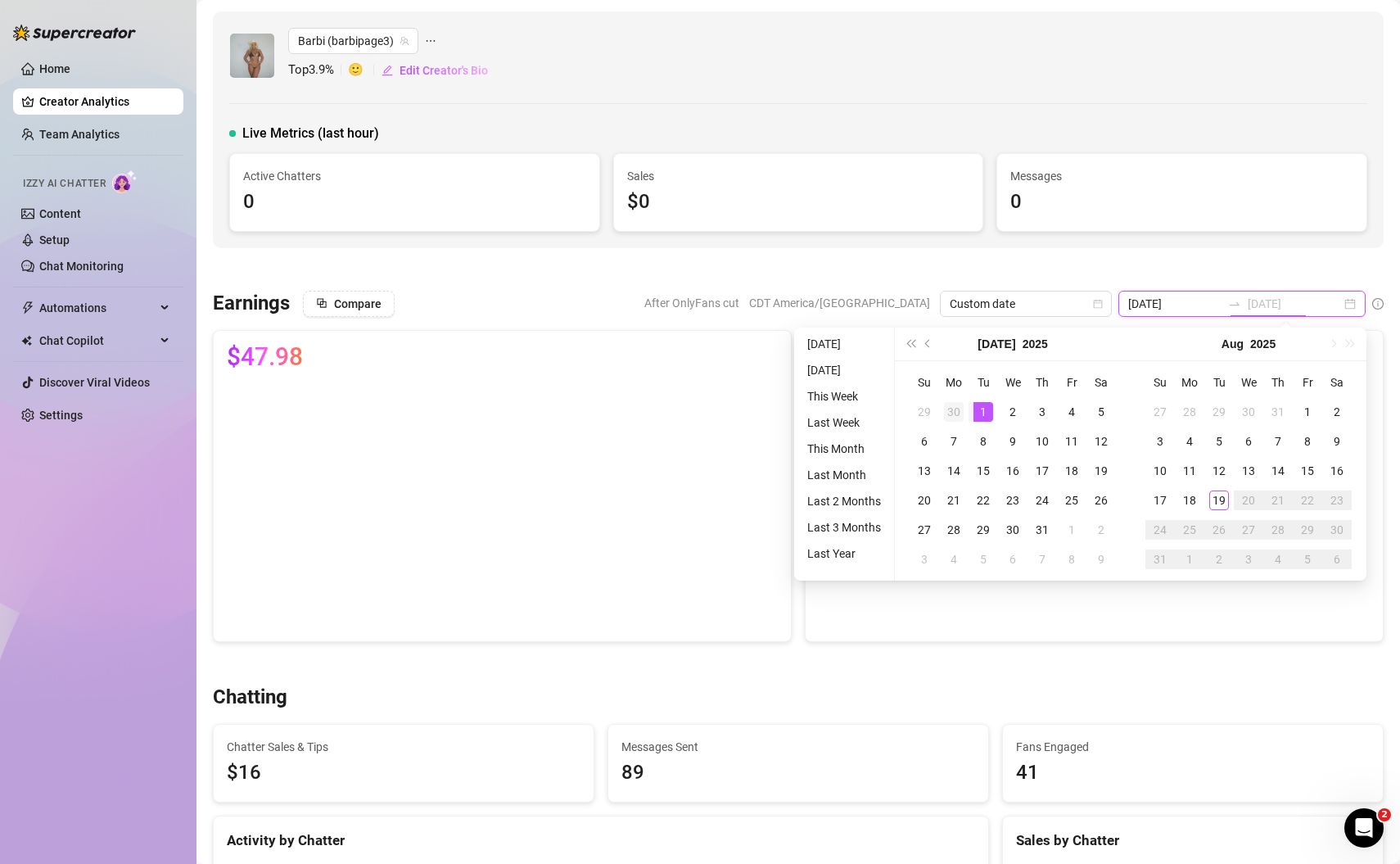
type input "[DATE]"
click at [953, 410] on div "30" at bounding box center [953, 412] width 19 height 19
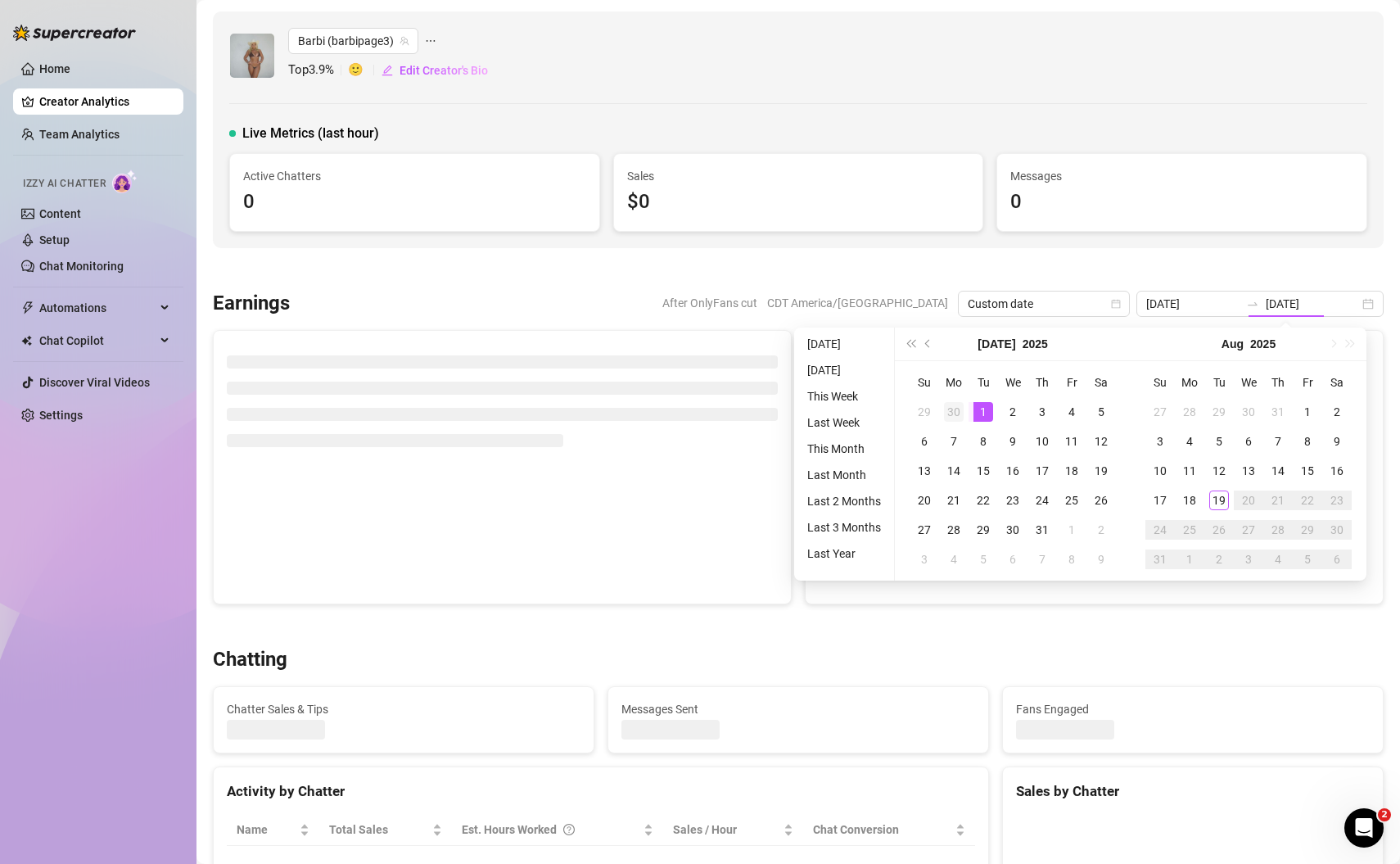
type input "[DATE]"
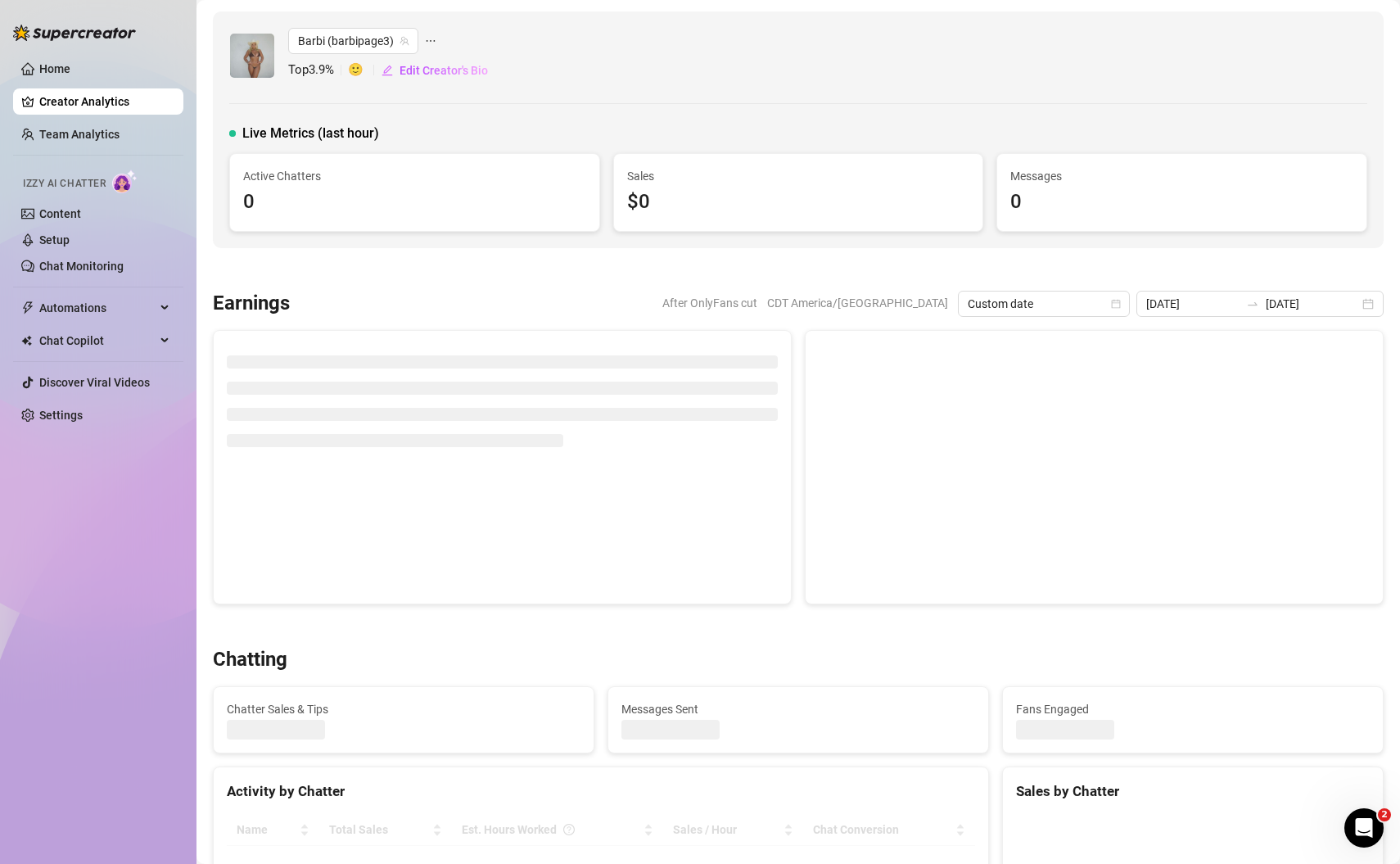
click at [1368, 304] on div "[DATE] [DATE]" at bounding box center [1259, 303] width 247 height 26
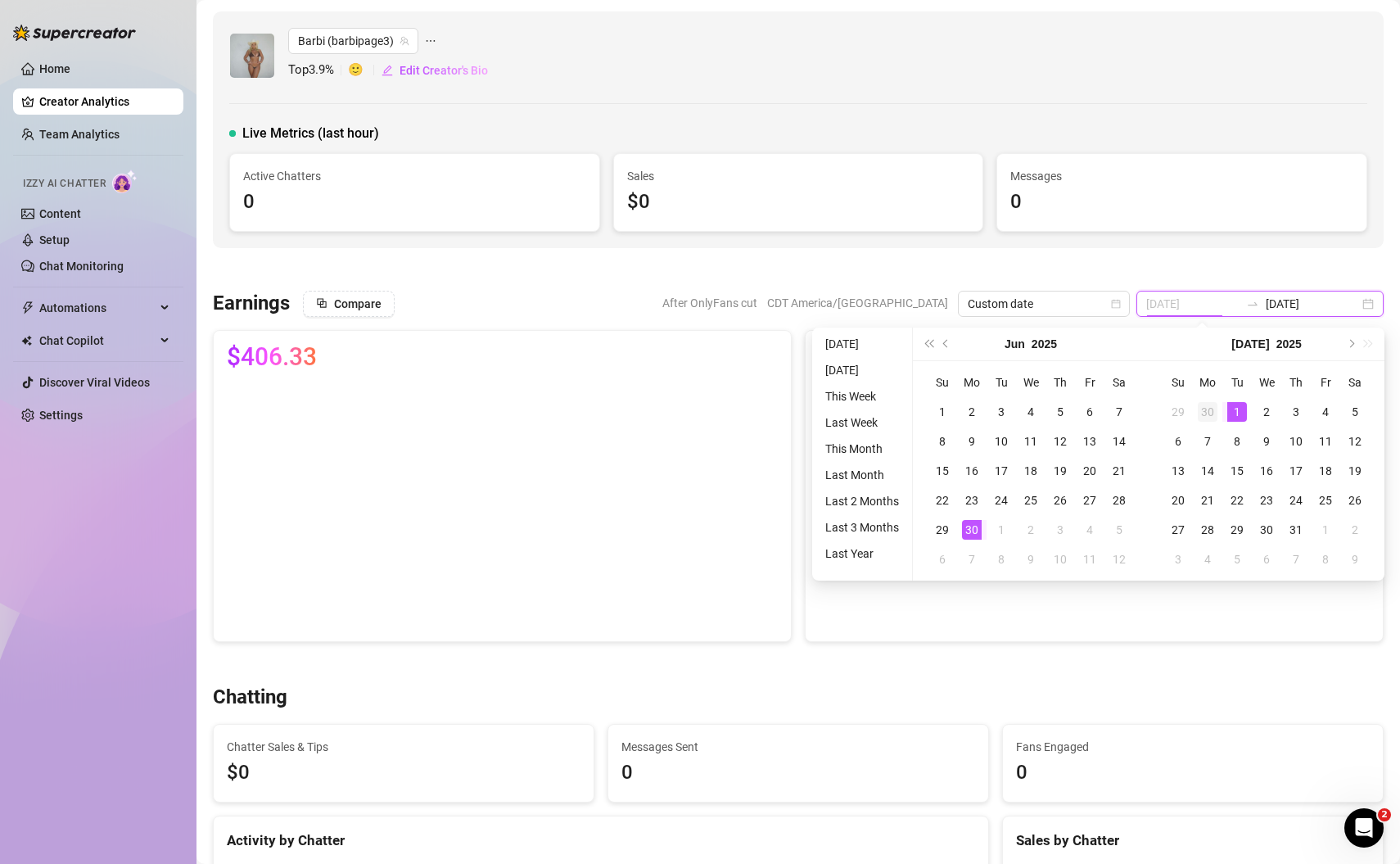
type input "[DATE]"
click at [1203, 407] on div "30" at bounding box center [1207, 412] width 19 height 19
click at [1348, 338] on button "Next month (PageDown)" at bounding box center [1349, 343] width 18 height 32
click at [1350, 343] on span "Next month (PageDown)" at bounding box center [1350, 343] width 8 height 8
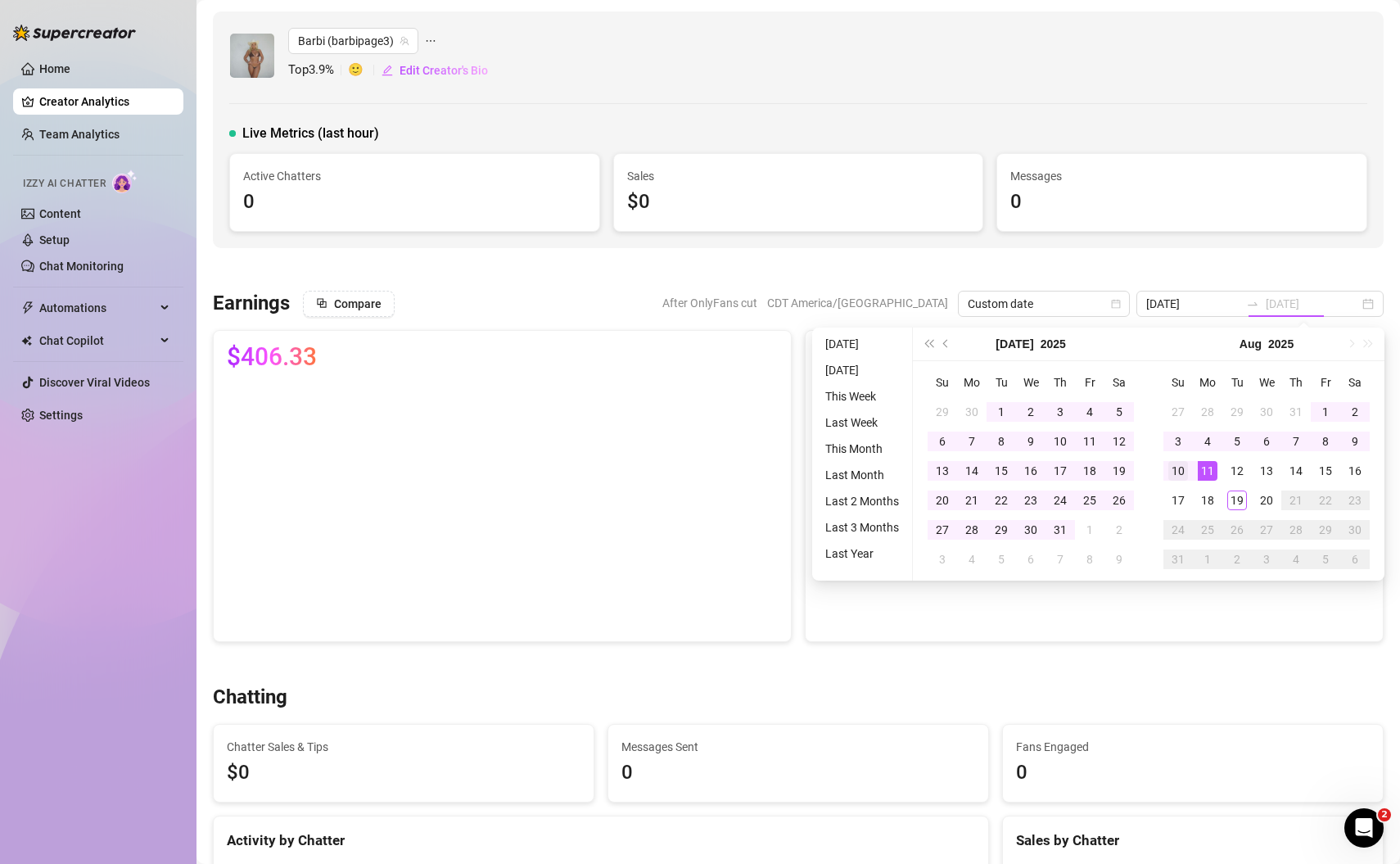
type input "[DATE]"
click at [1180, 475] on div "10" at bounding box center [1177, 470] width 19 height 19
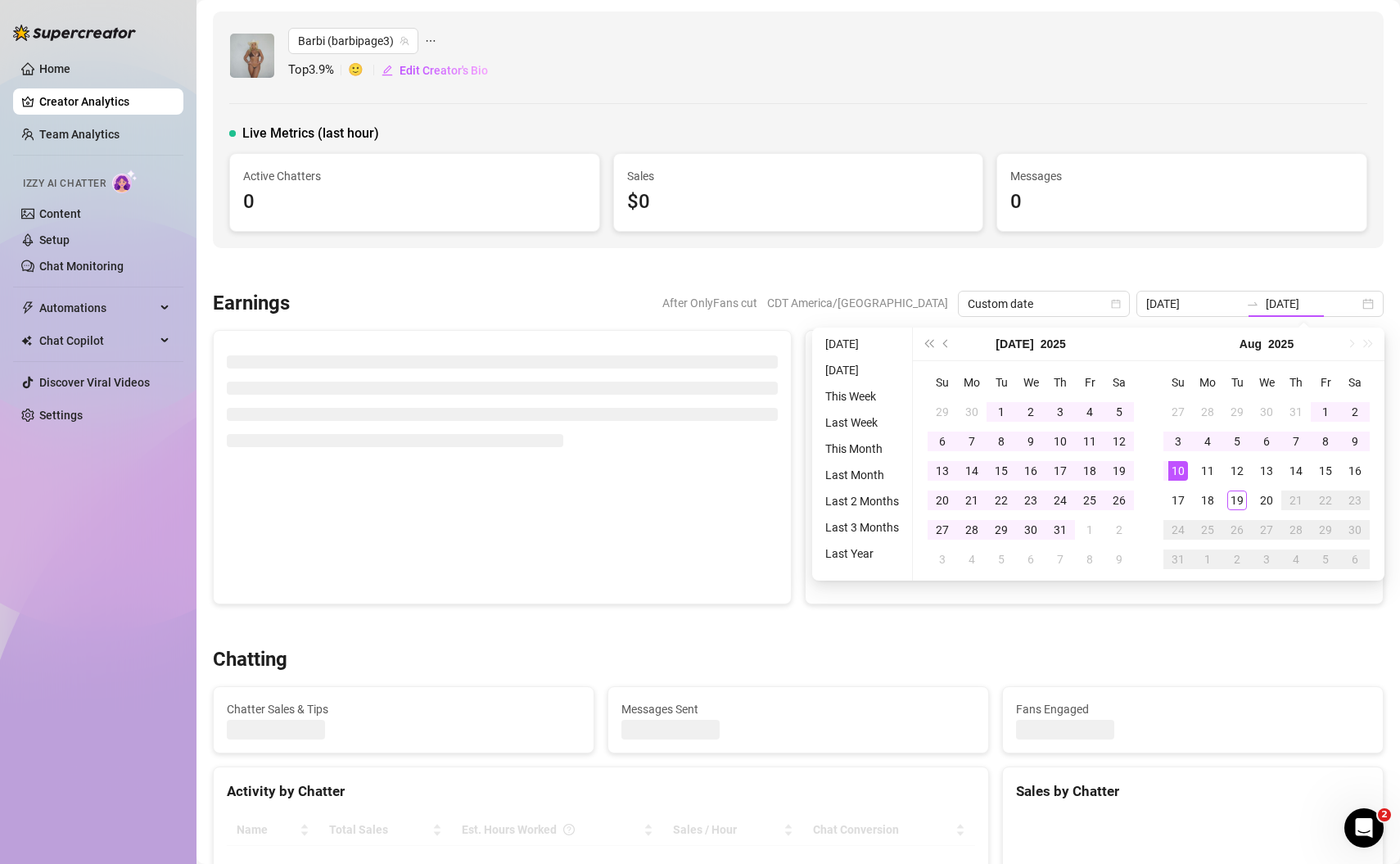
type input "[DATE]"
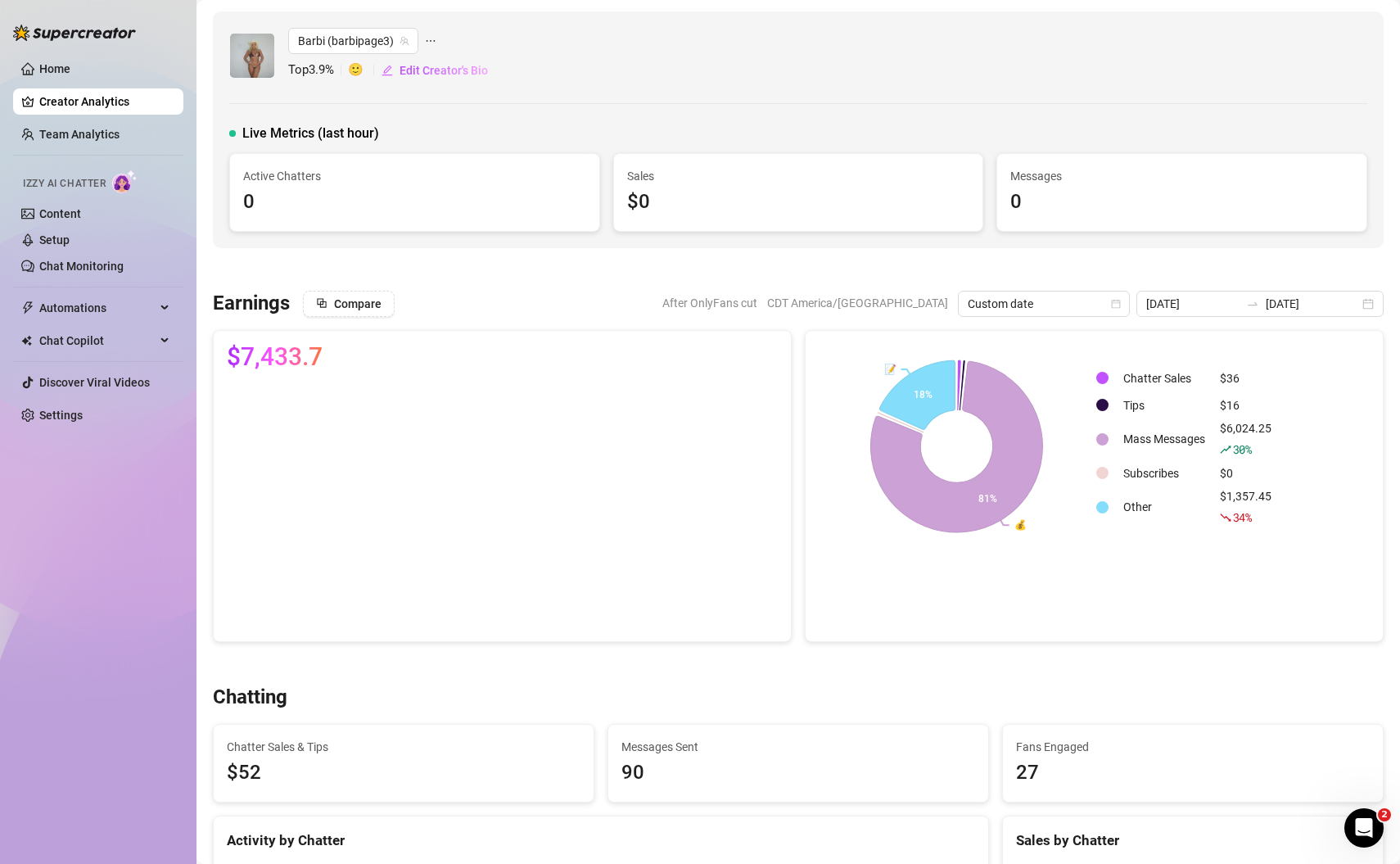
click at [988, 135] on div "Live Metrics (last hour)" at bounding box center [798, 133] width 1138 height 19
click at [66, 234] on link "Setup" at bounding box center [54, 240] width 31 height 13
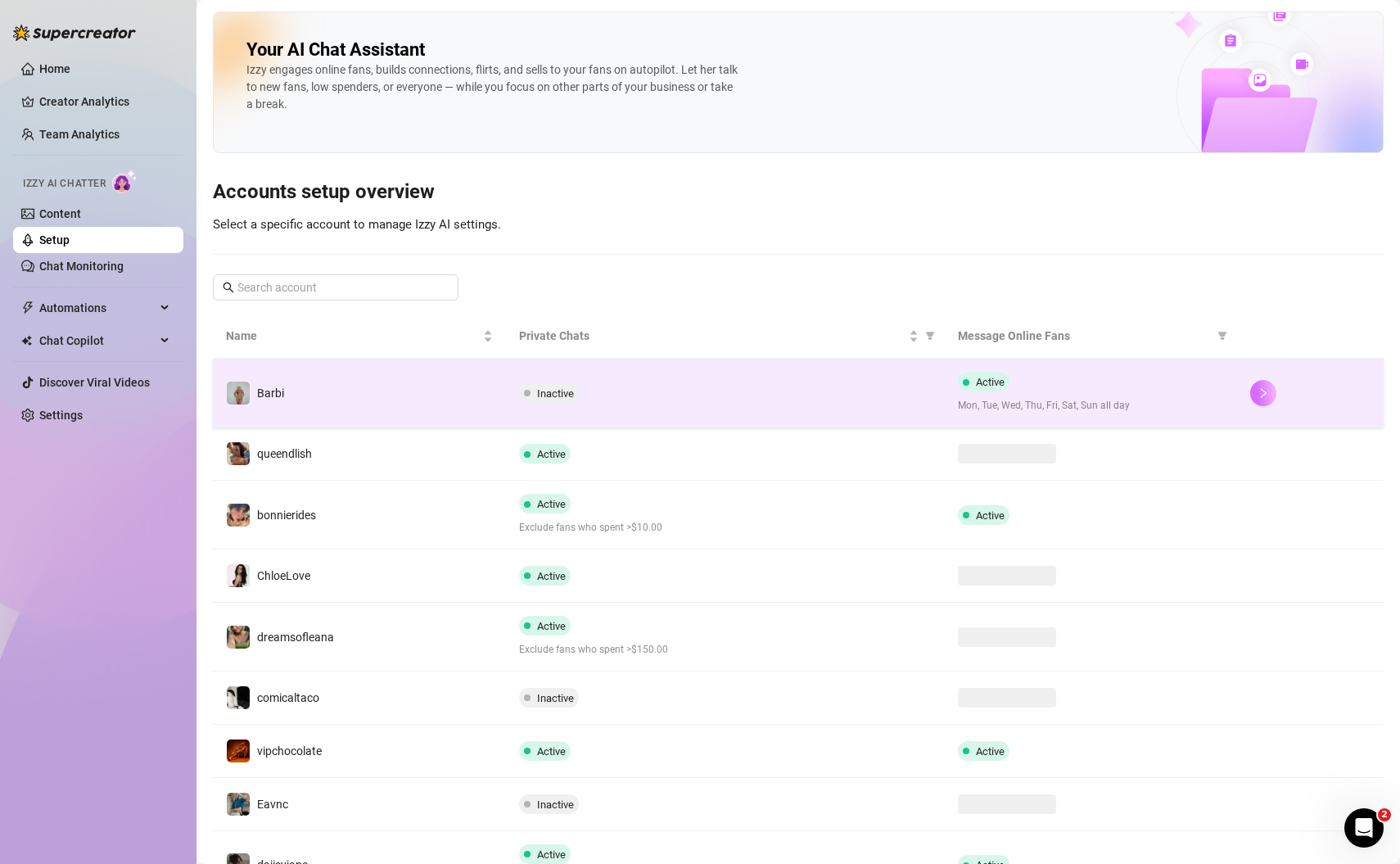
click at [1265, 397] on button "button" at bounding box center [1263, 393] width 26 height 26
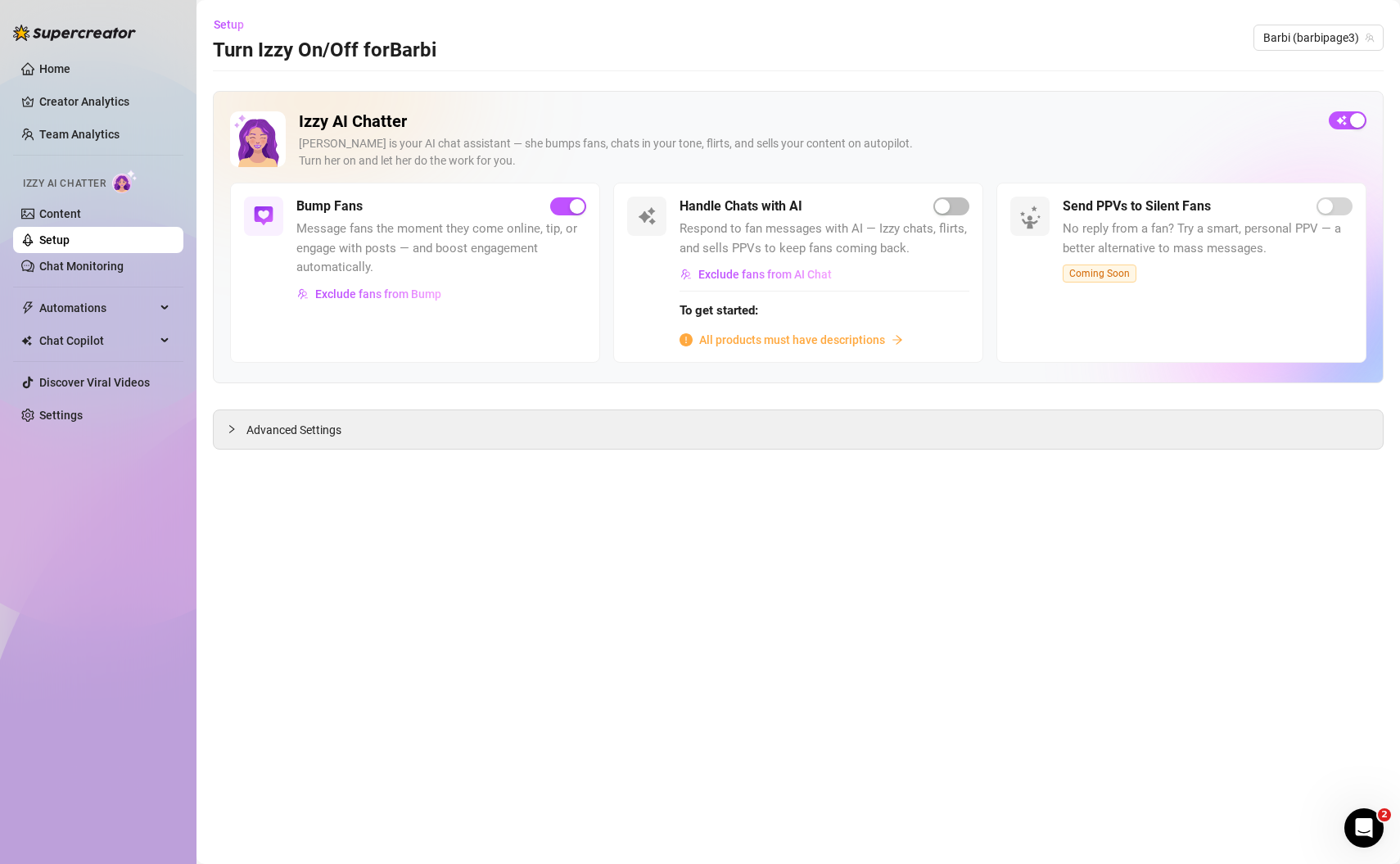
click at [767, 568] on main "Setup Turn Izzy On/Off for [PERSON_NAME] (barbipage3) Izzy AI Chatter [PERSON_N…" at bounding box center [797, 432] width 1203 height 864
click at [555, 589] on main "Setup Turn Izzy On/Off for [PERSON_NAME] (barbipage3) Izzy AI Chatter [PERSON_N…" at bounding box center [797, 432] width 1203 height 864
click at [231, 430] on icon "collapsed" at bounding box center [231, 429] width 10 height 10
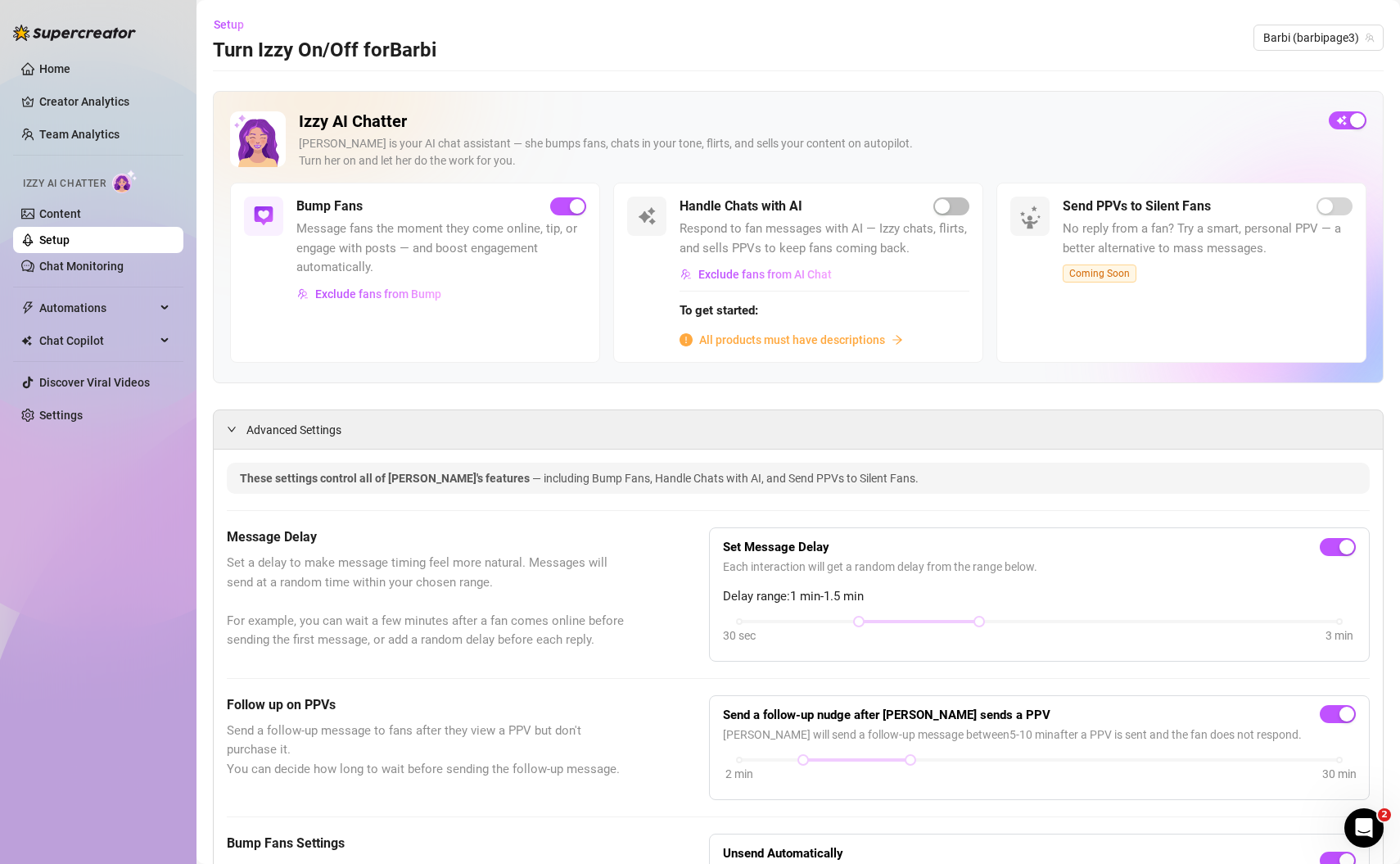
click at [326, 214] on h5 "Bump Fans" at bounding box center [329, 205] width 67 height 19
click at [268, 215] on img at bounding box center [263, 216] width 19 height 19
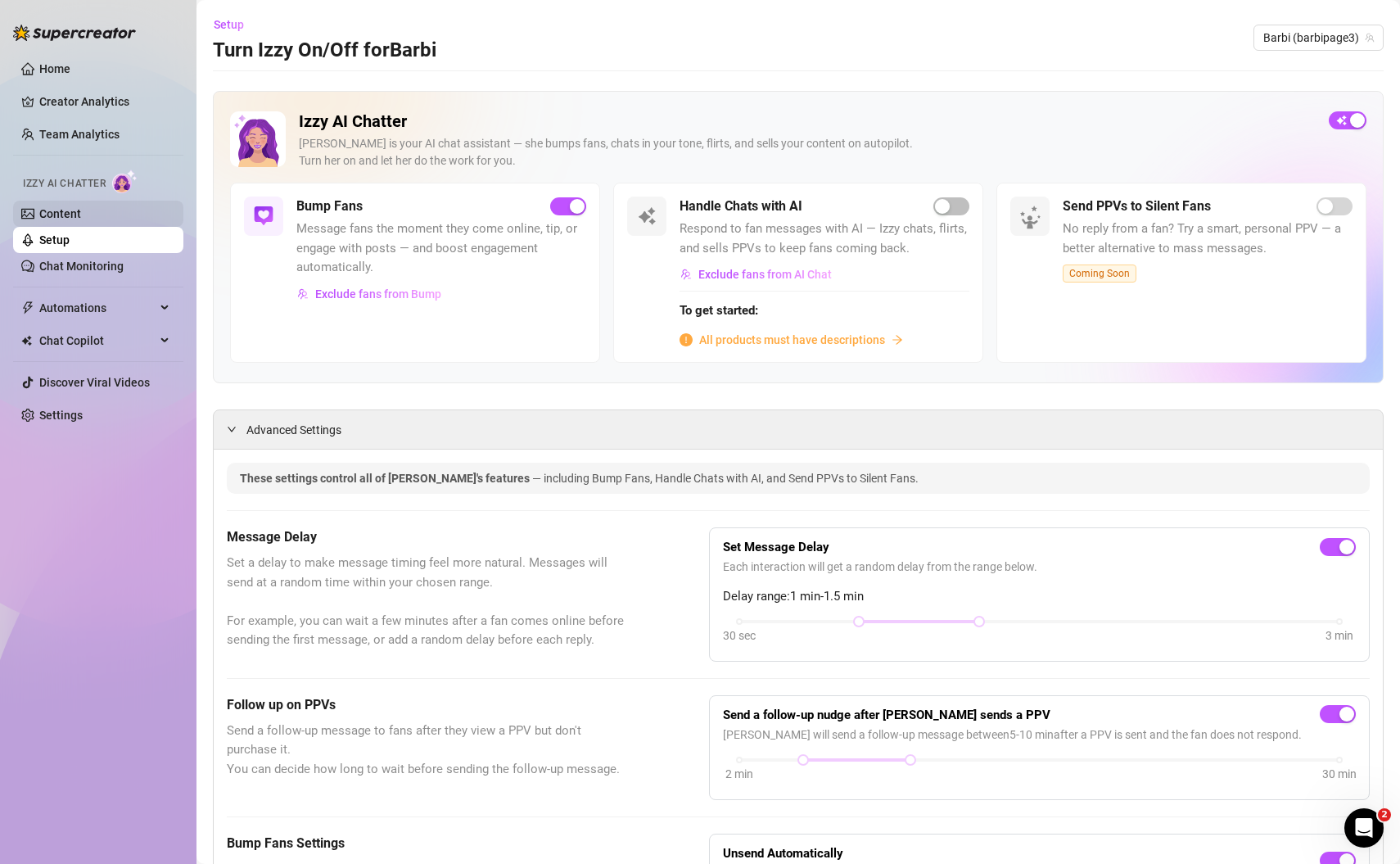
click at [59, 211] on link "Content" at bounding box center [59, 214] width 42 height 13
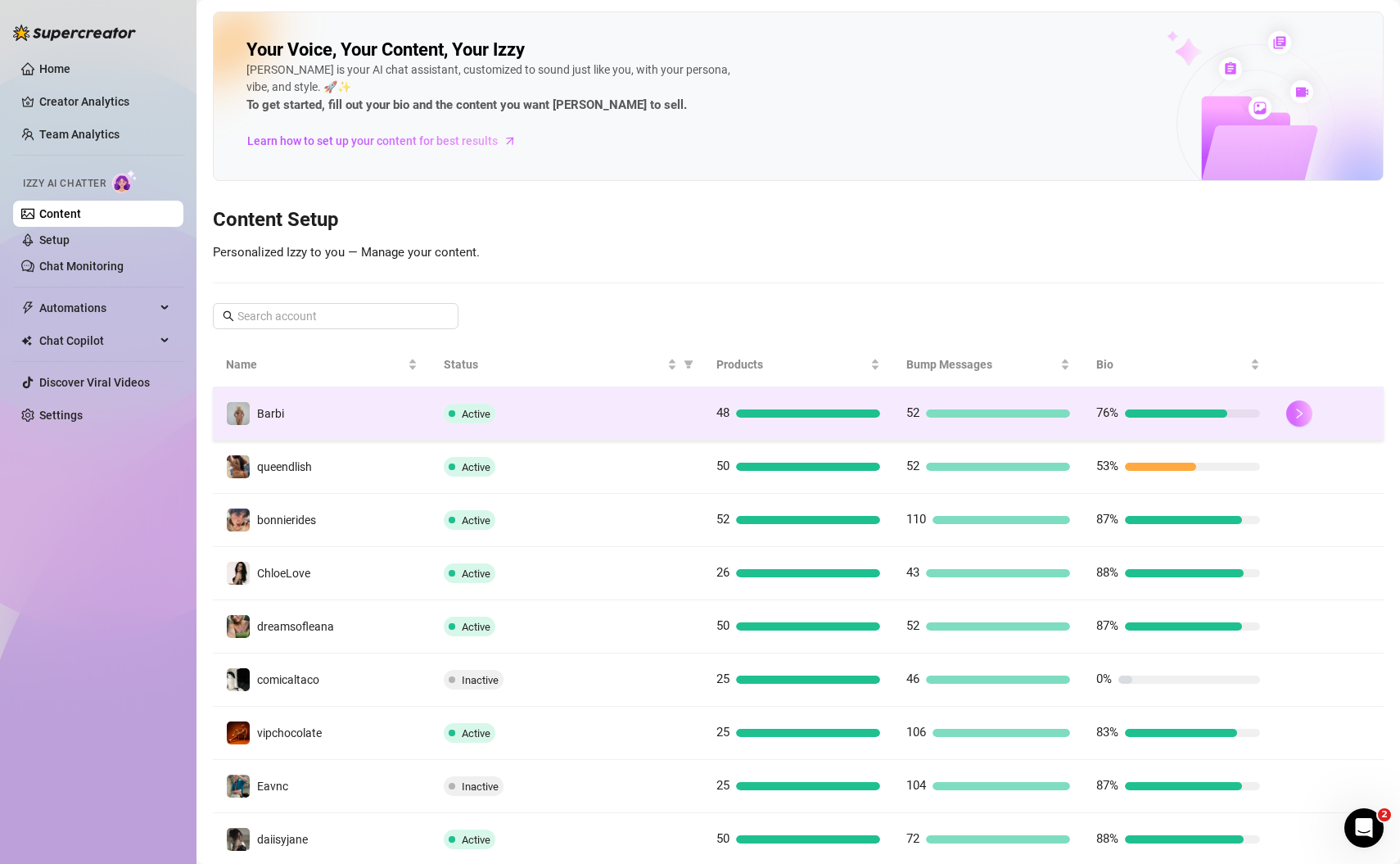
click at [1306, 411] on button "button" at bounding box center [1299, 413] width 26 height 26
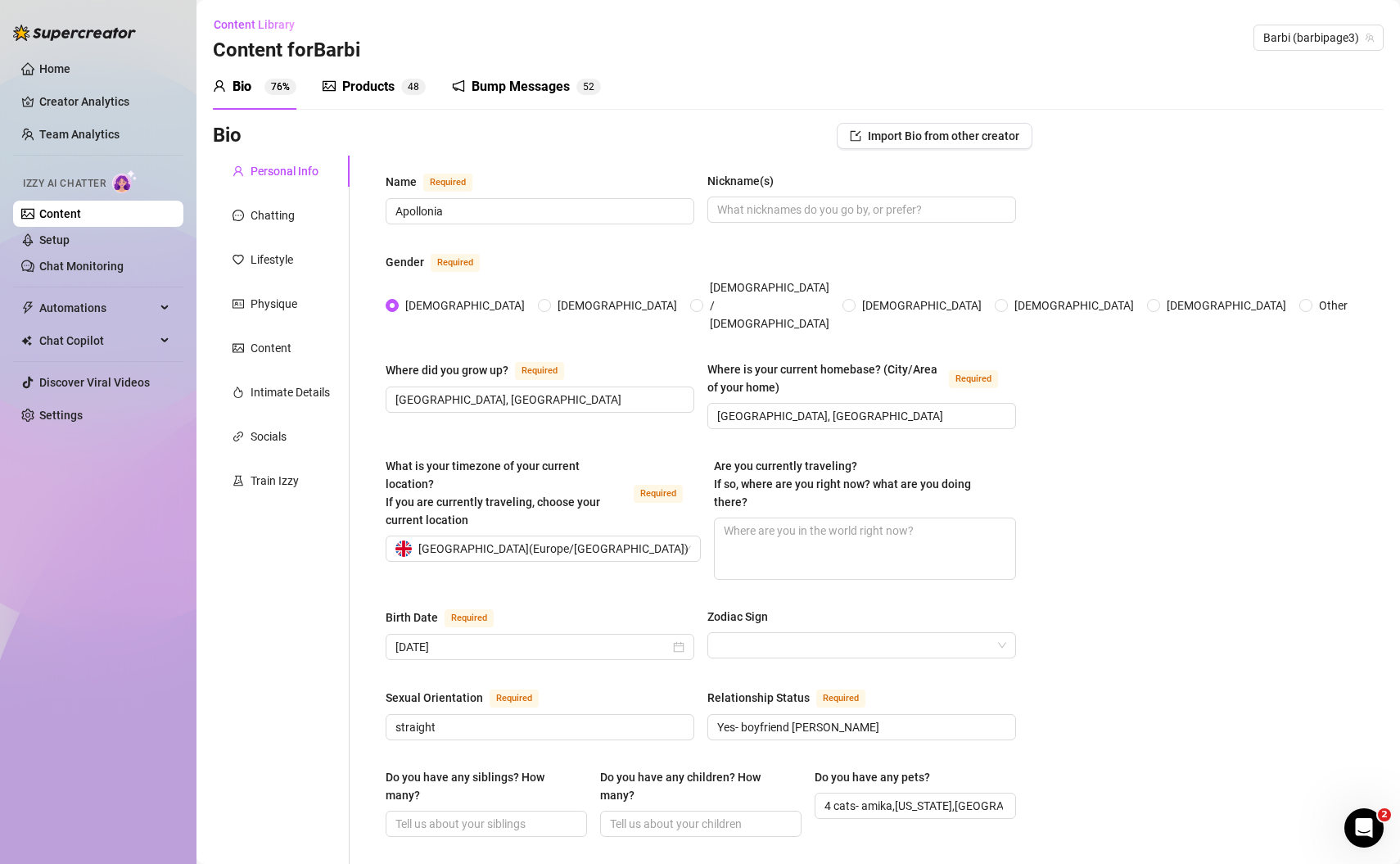
click at [525, 80] on div "Bump Messages" at bounding box center [521, 86] width 98 height 19
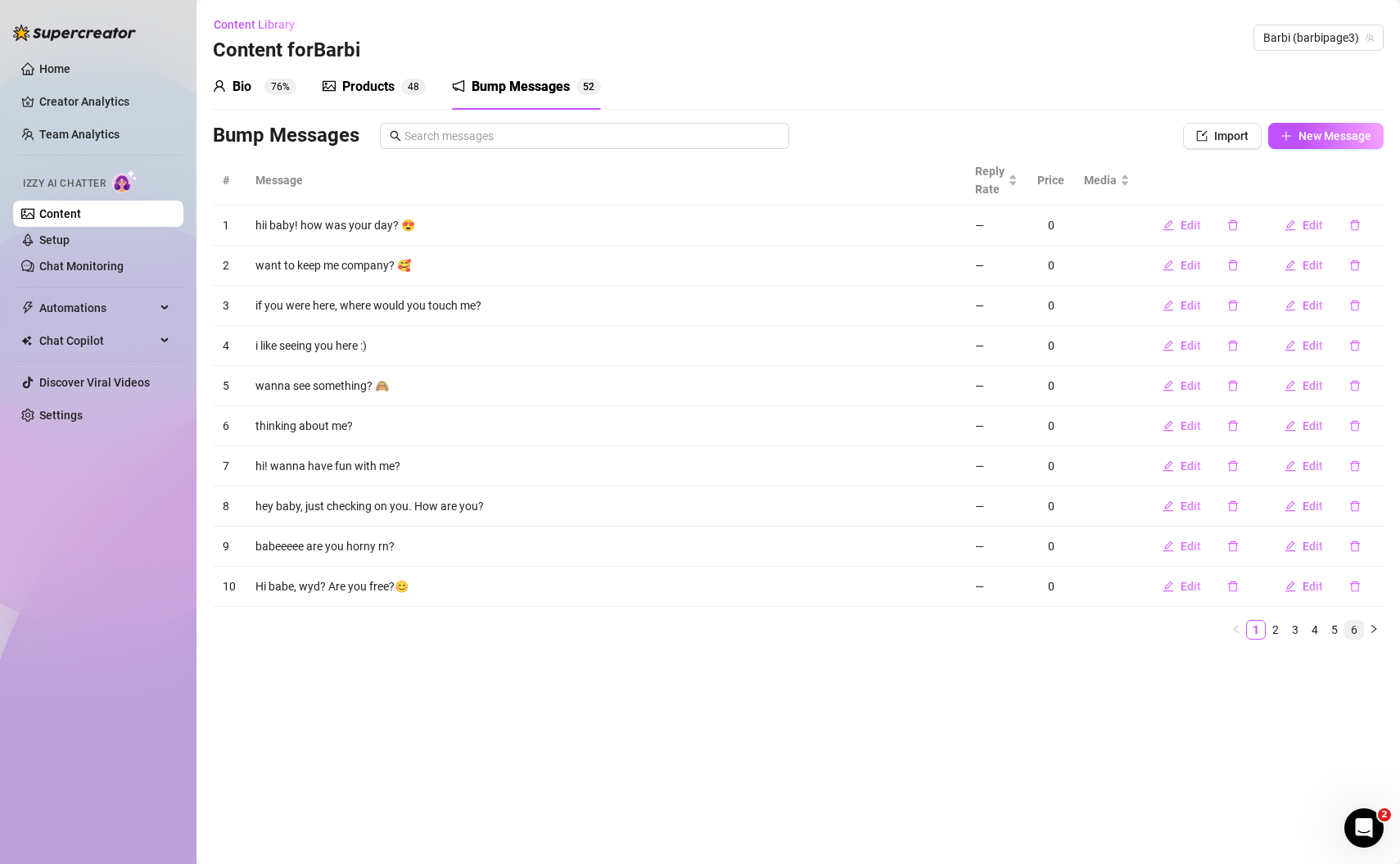
click at [1356, 625] on link "6" at bounding box center [1354, 629] width 18 height 18
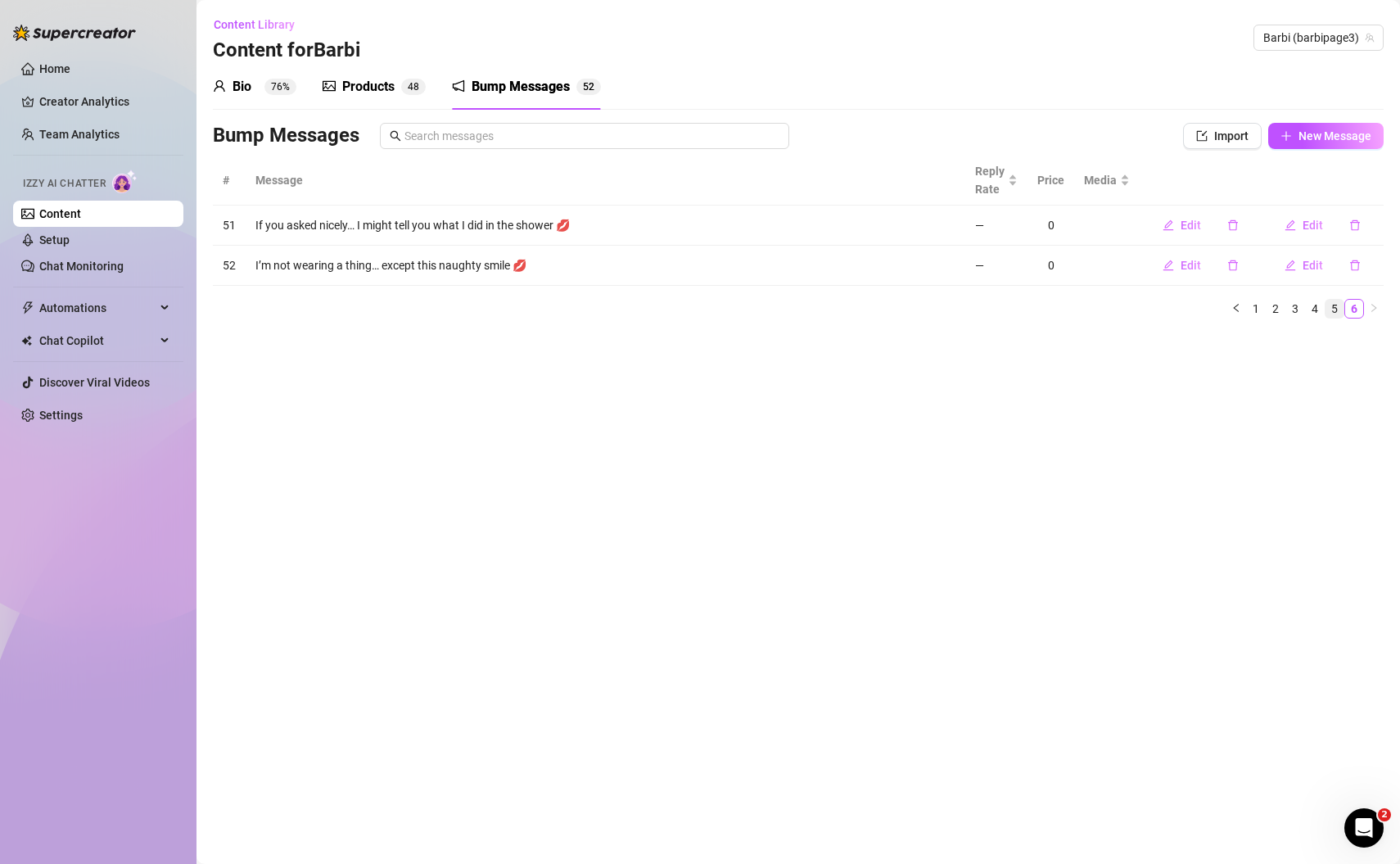
click at [1335, 311] on link "5" at bounding box center [1333, 308] width 18 height 18
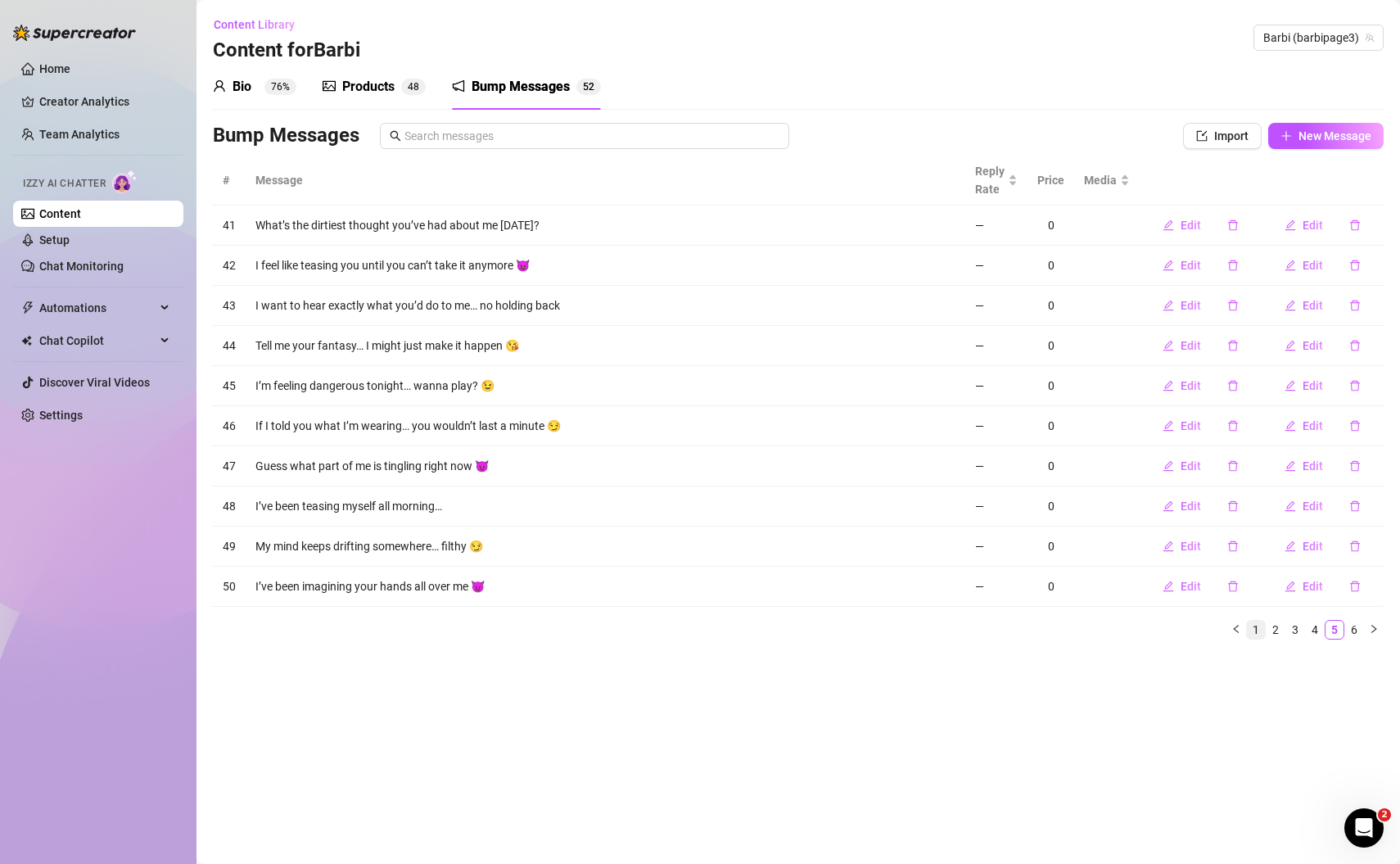
click at [1256, 625] on link "1" at bounding box center [1255, 629] width 18 height 18
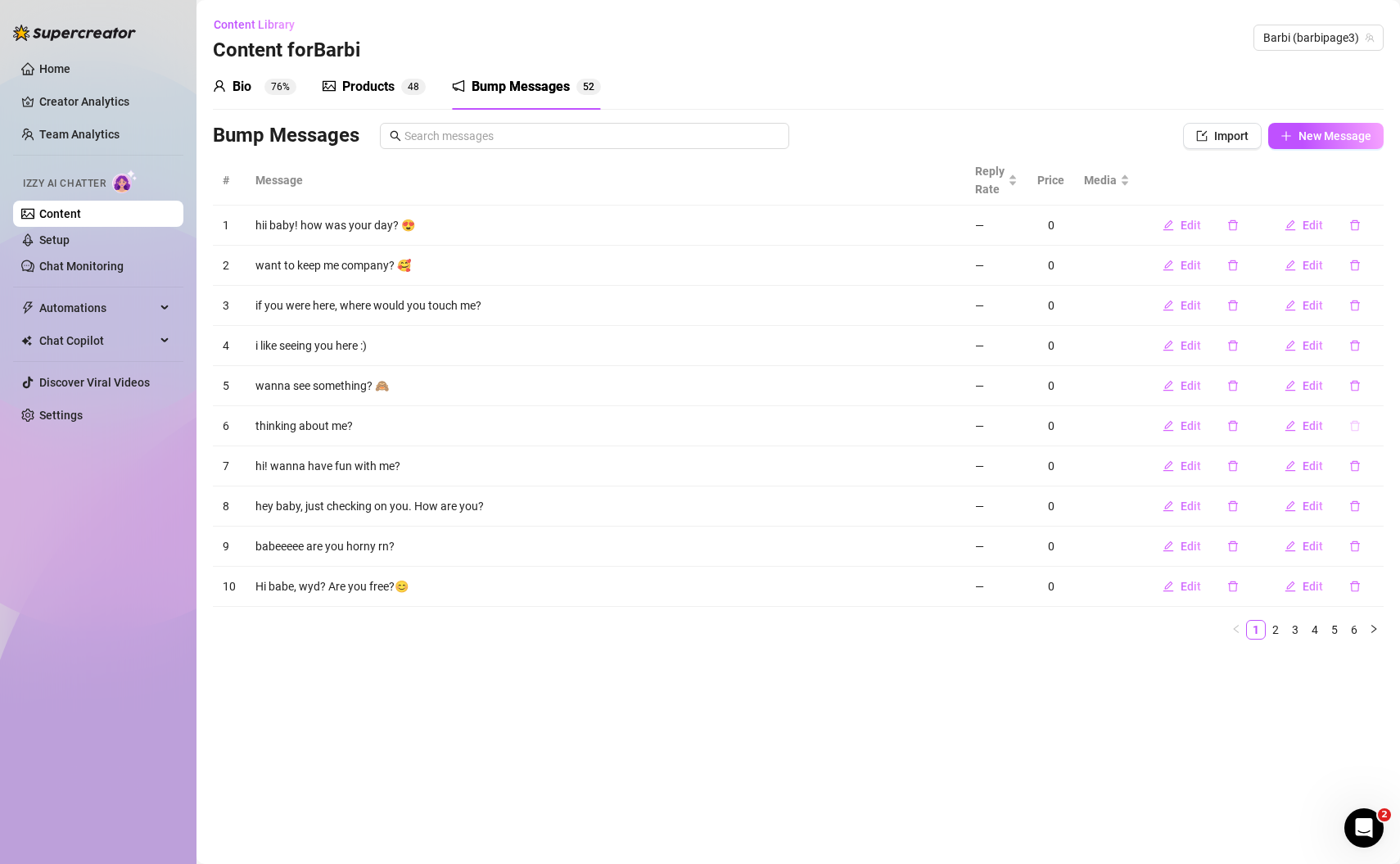
click at [1360, 424] on button "button" at bounding box center [1355, 426] width 38 height 26
click at [1379, 384] on span "Yes" at bounding box center [1371, 381] width 19 height 13
click at [1353, 464] on icon "delete" at bounding box center [1355, 466] width 11 height 11
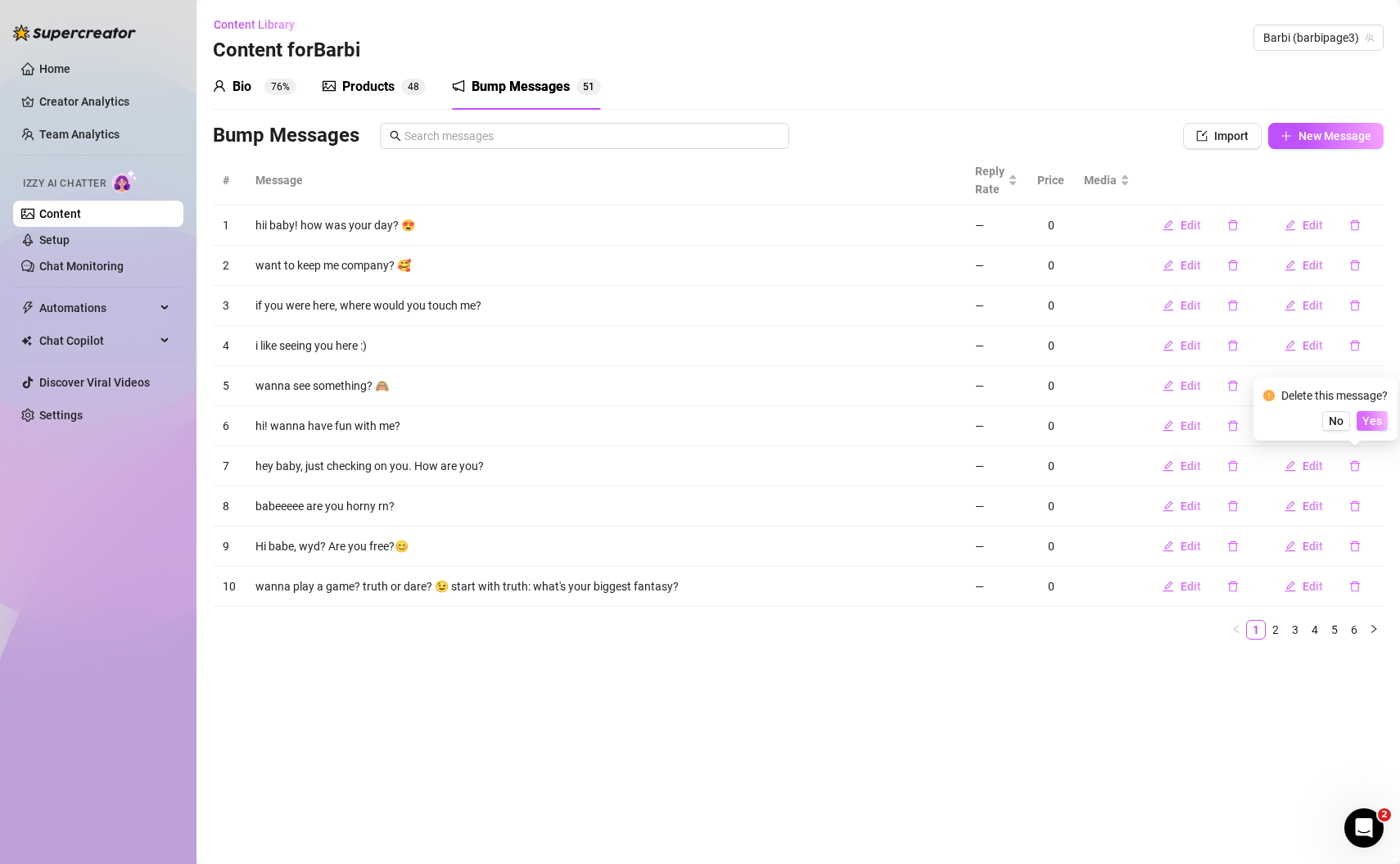
click at [1372, 418] on span "Yes" at bounding box center [1371, 421] width 19 height 13
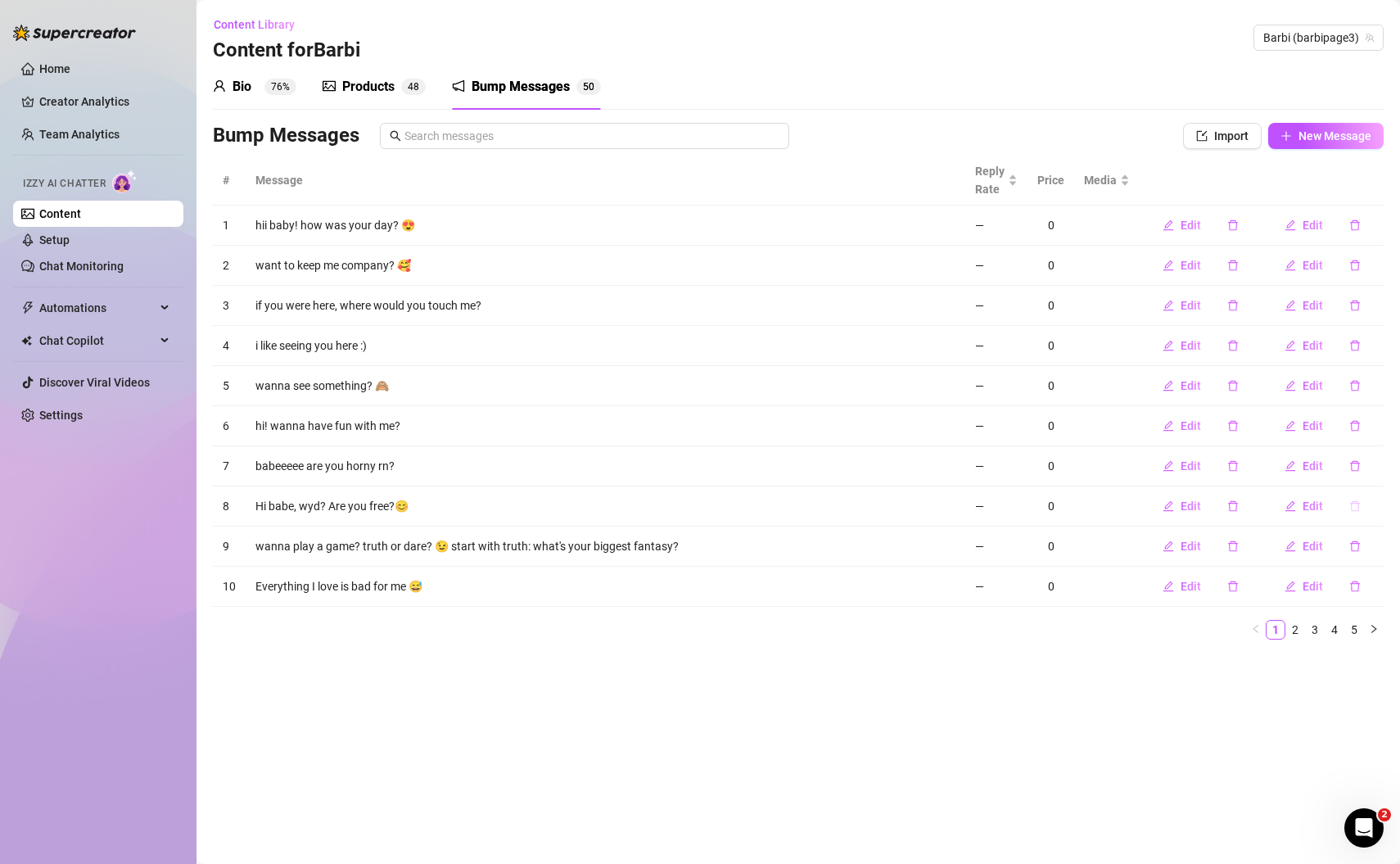
click at [1357, 505] on icon "delete" at bounding box center [1355, 506] width 11 height 11
click at [1374, 461] on span "Yes" at bounding box center [1371, 461] width 19 height 13
click at [1357, 544] on icon "delete" at bounding box center [1355, 546] width 11 height 11
click at [1373, 497] on span "Yes" at bounding box center [1371, 500] width 19 height 13
click at [1357, 339] on icon "delete" at bounding box center [1355, 345] width 11 height 11
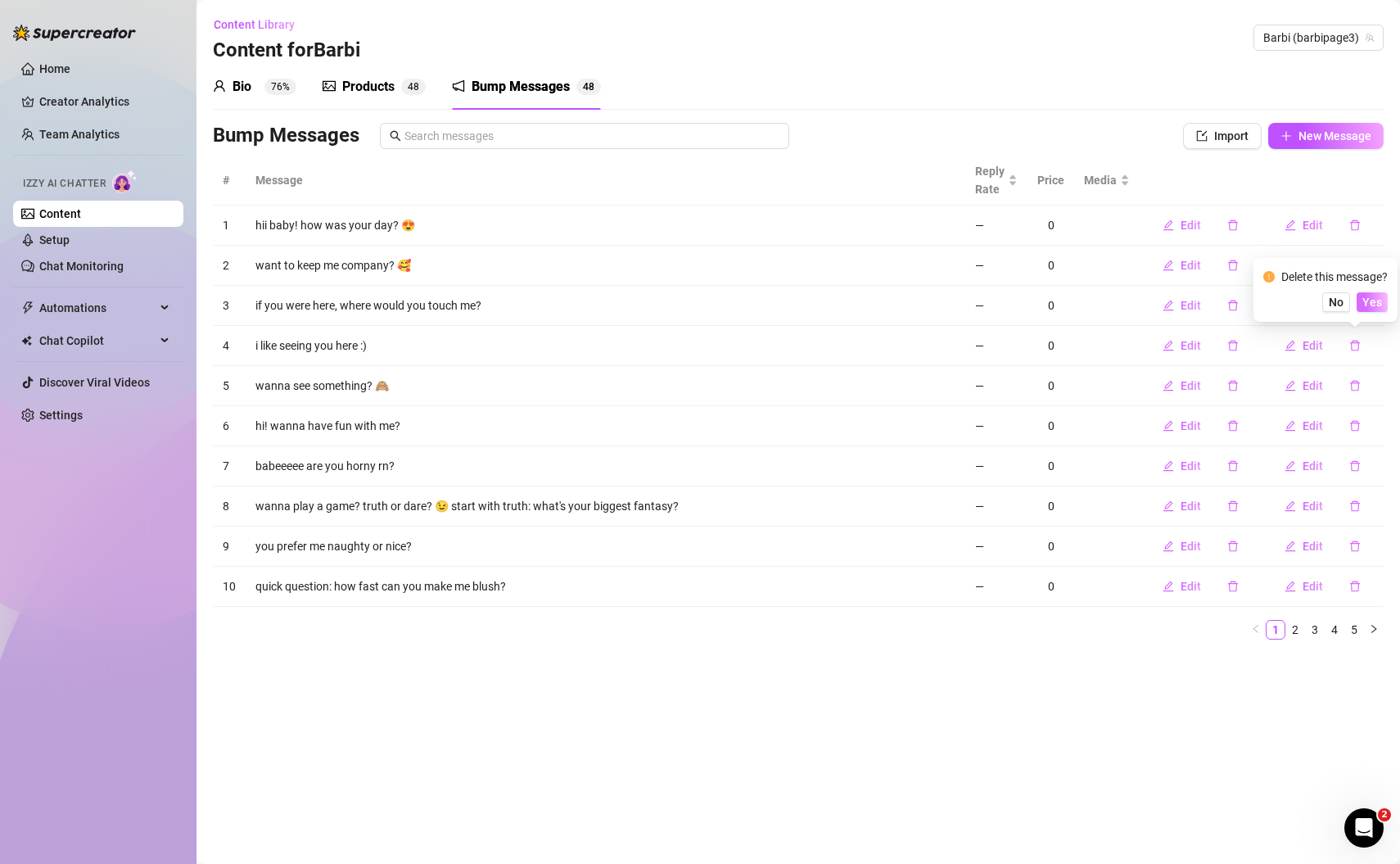
click at [1379, 302] on span "Yes" at bounding box center [1371, 302] width 19 height 13
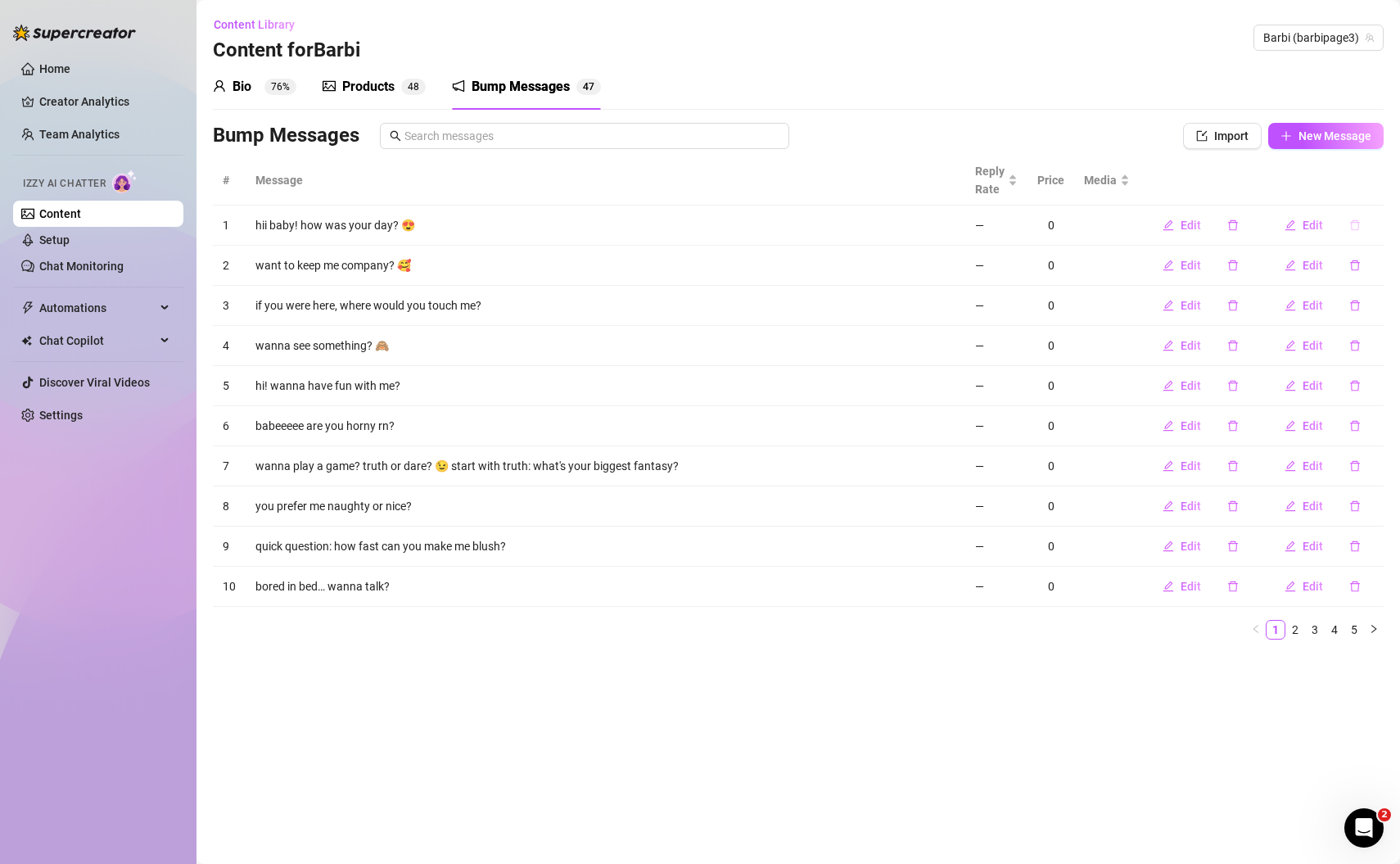
click at [1359, 225] on icon "delete" at bounding box center [1355, 225] width 11 height 11
click at [1381, 181] on span "Yes" at bounding box center [1371, 182] width 19 height 13
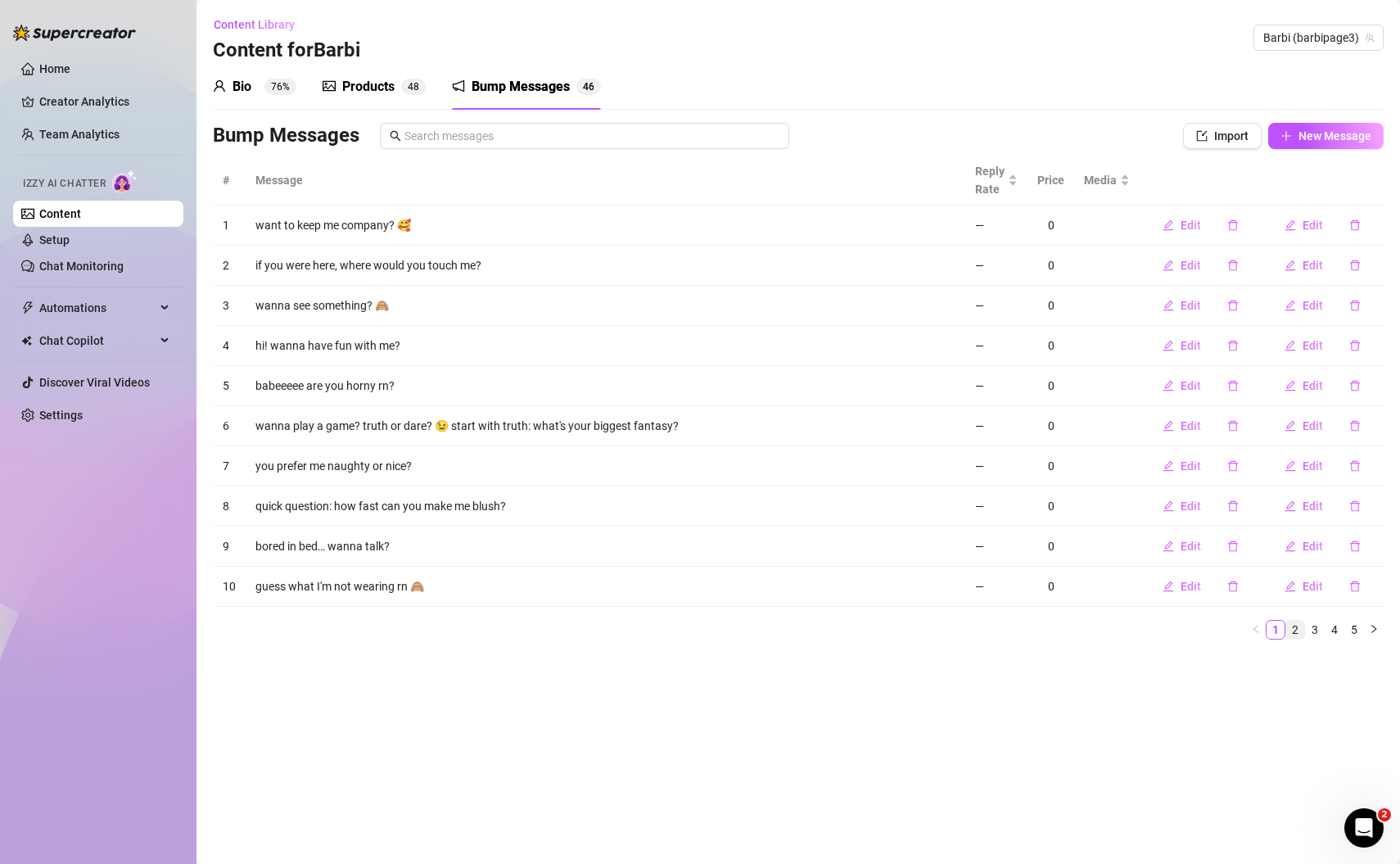
click at [1296, 626] on link "2" at bounding box center [1295, 629] width 18 height 18
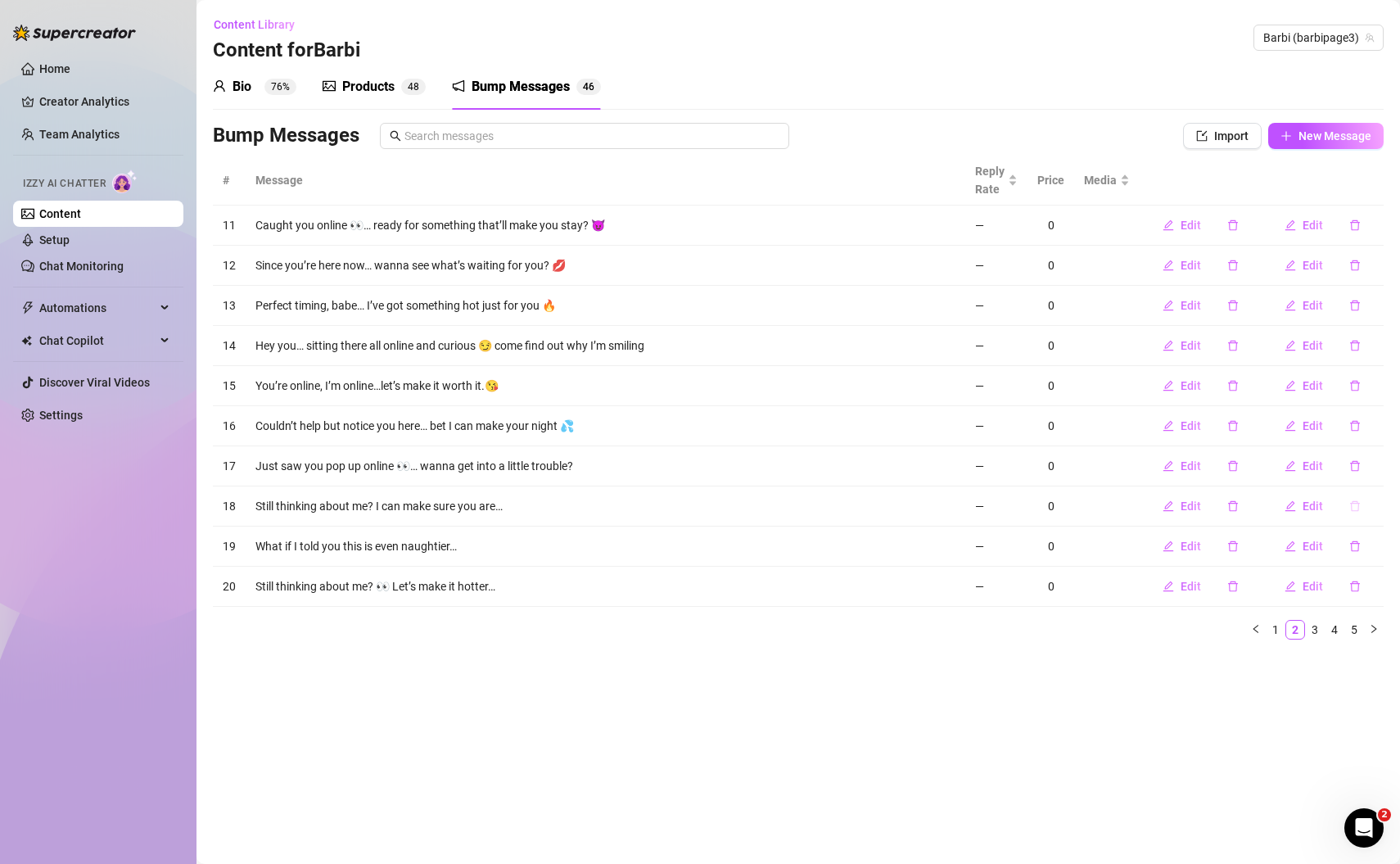
click at [1357, 507] on icon "delete" at bounding box center [1355, 506] width 11 height 11
click at [1381, 464] on span "Yes" at bounding box center [1371, 461] width 19 height 13
click at [1356, 503] on icon "delete" at bounding box center [1355, 506] width 11 height 11
click at [1377, 459] on span "Yes" at bounding box center [1371, 461] width 19 height 13
click at [1316, 628] on link "3" at bounding box center [1314, 629] width 18 height 18
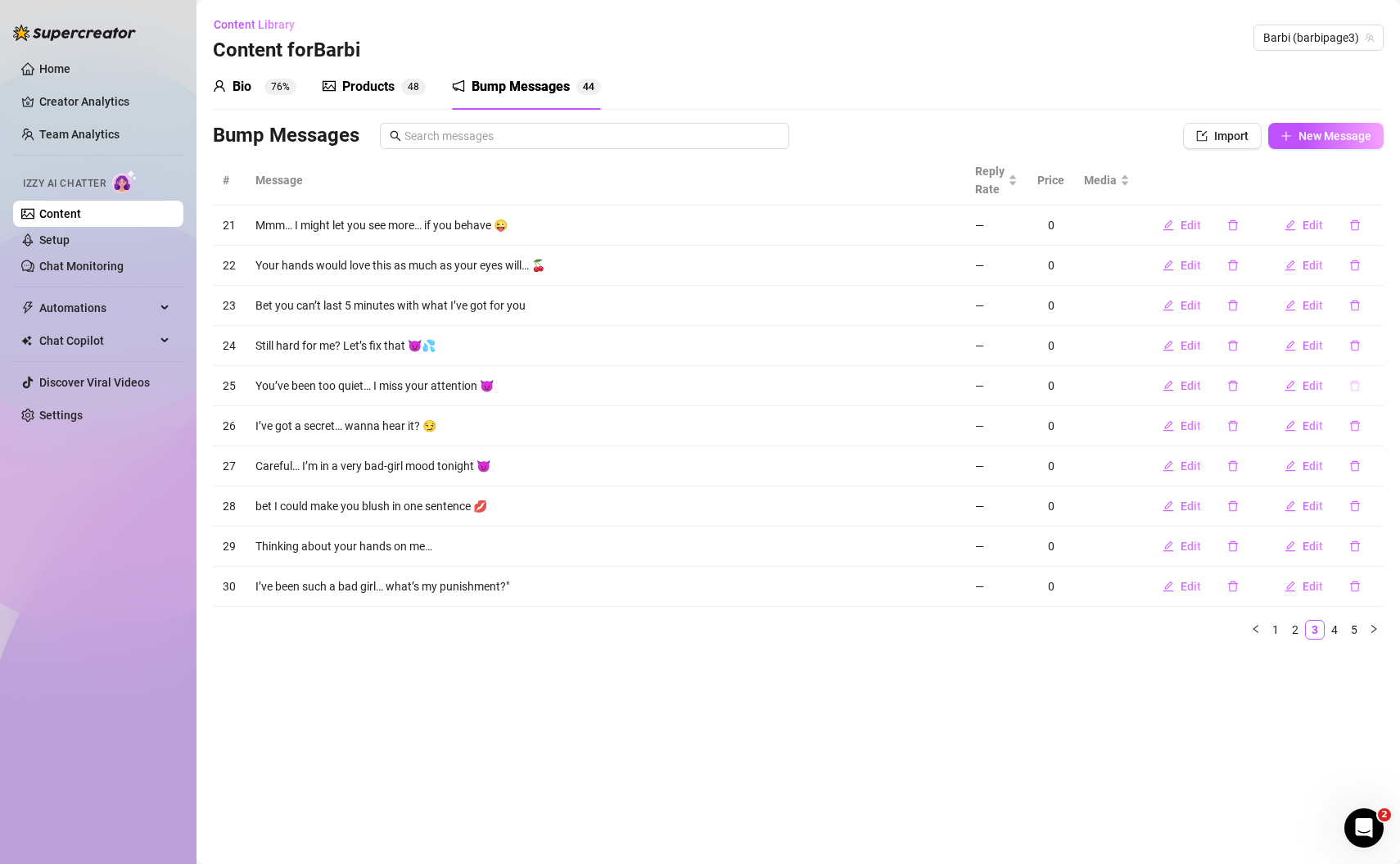
click at [1360, 387] on button "button" at bounding box center [1355, 386] width 38 height 26
click at [1380, 341] on span "Yes" at bounding box center [1371, 341] width 19 height 13
click at [1354, 389] on icon "delete" at bounding box center [1355, 387] width 10 height 11
click at [1377, 339] on span "Yes" at bounding box center [1371, 341] width 19 height 13
click at [1360, 425] on icon "delete" at bounding box center [1355, 426] width 11 height 11
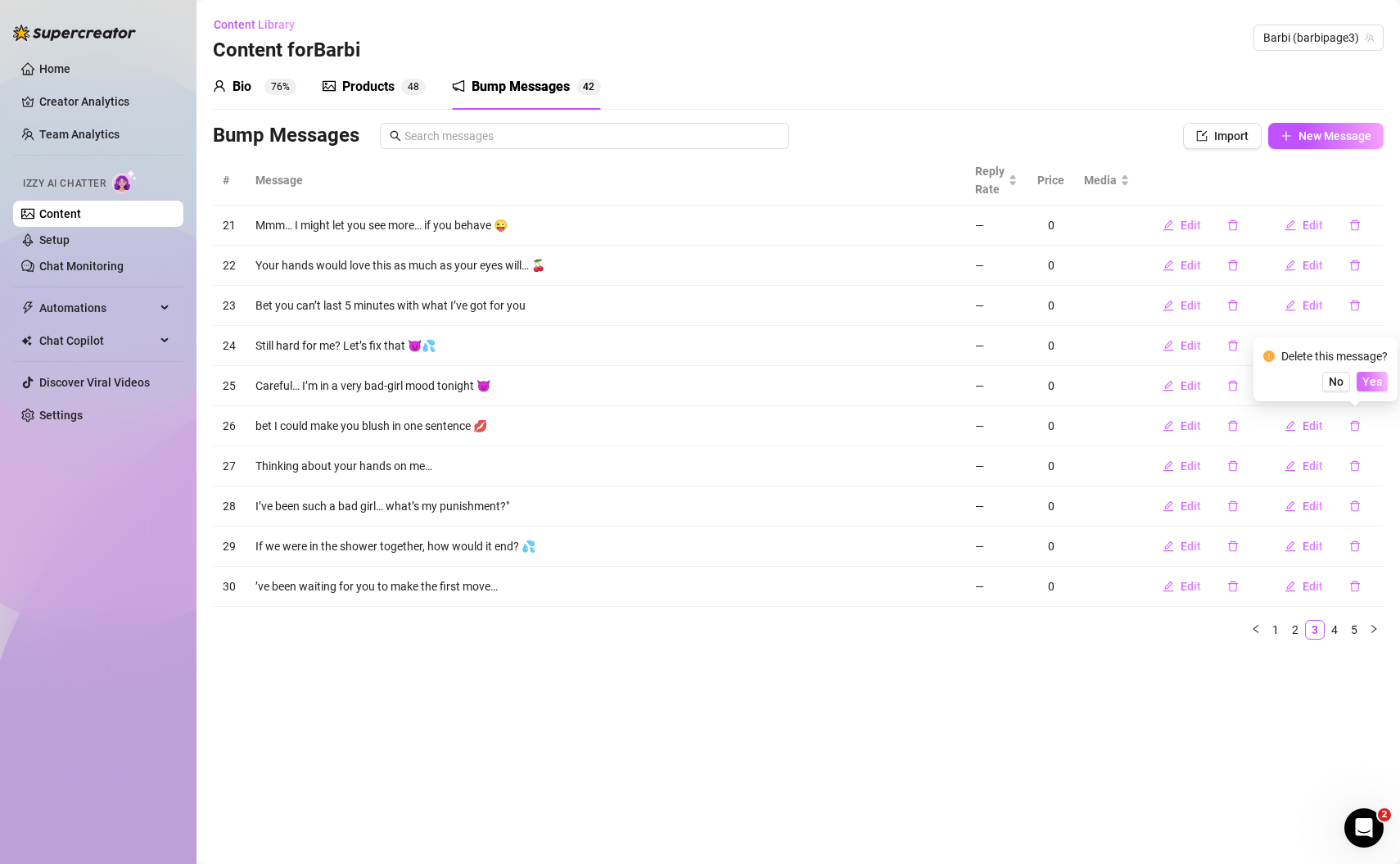
click at [1377, 379] on span "Yes" at bounding box center [1371, 381] width 19 height 13
click at [406, 685] on main "Content Library Content for [PERSON_NAME] (barbipage3) Bio 76% Products 4 8 Bum…" at bounding box center [797, 432] width 1203 height 864
click at [1358, 547] on icon "delete" at bounding box center [1355, 547] width 10 height 11
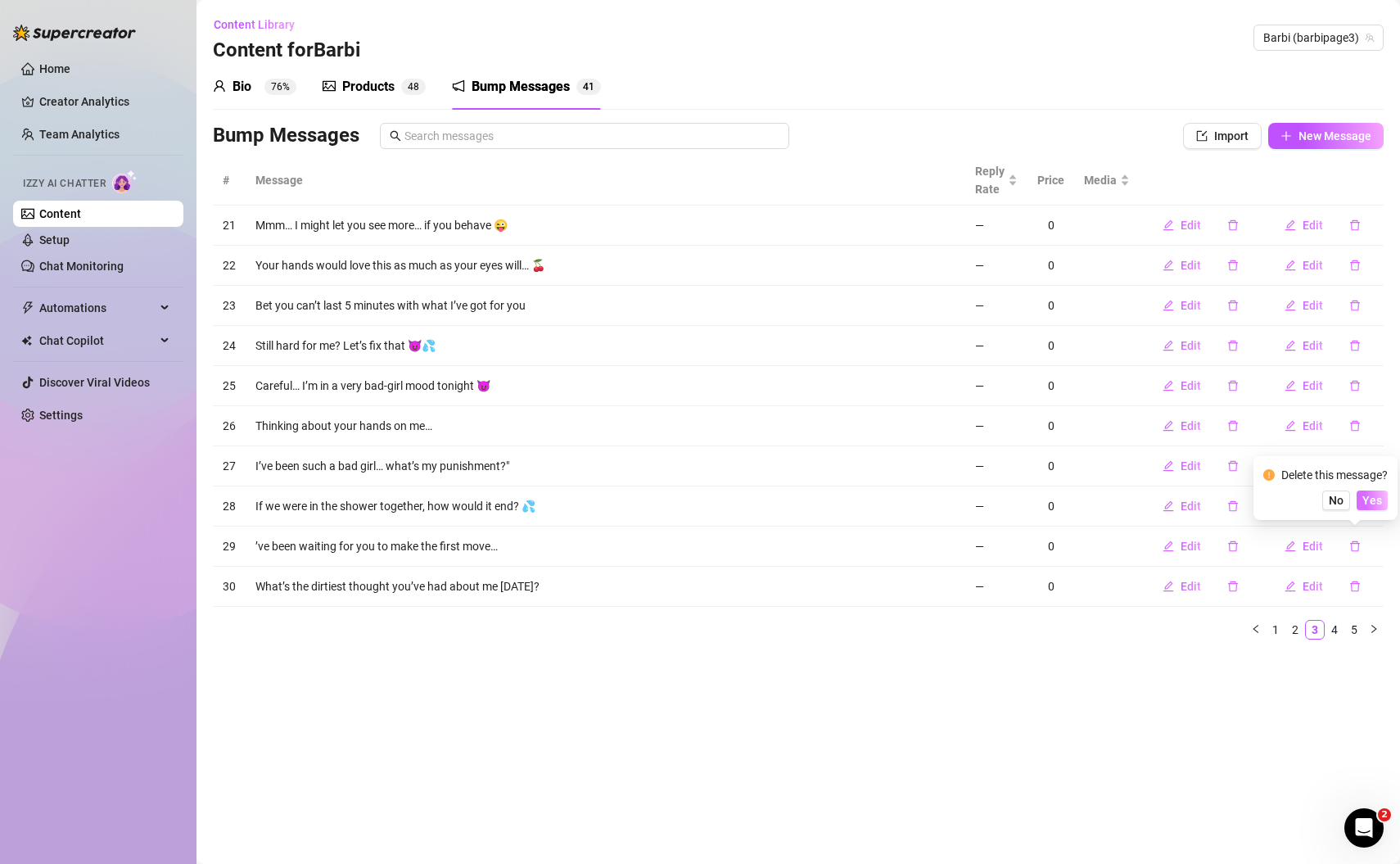
click at [1374, 499] on span "Yes" at bounding box center [1371, 500] width 19 height 13
click at [633, 657] on main "Content Library Content for [PERSON_NAME] (barbipage3) Bio 76% Products 4 8 Bum…" at bounding box center [797, 432] width 1203 height 864
click at [727, 668] on main "Content Library Content for [PERSON_NAME] (barbipage3) Bio 76% Products 4 8 Bum…" at bounding box center [797, 432] width 1203 height 864
click at [1360, 629] on link "4" at bounding box center [1354, 629] width 18 height 18
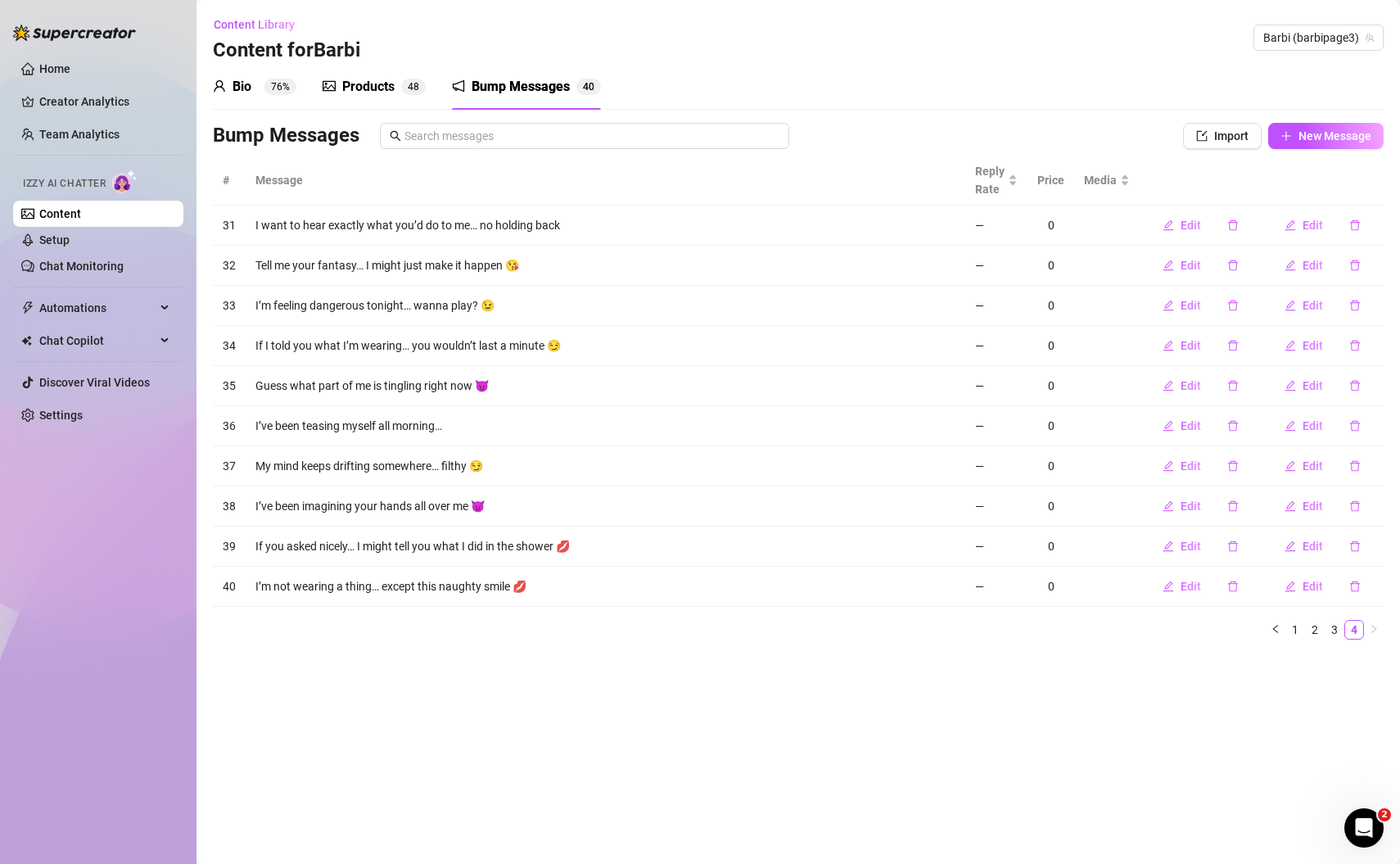
click at [560, 676] on main "Content Library Content for [PERSON_NAME] (barbipage3) Bio 76% Products 4 8 Bum…" at bounding box center [797, 432] width 1203 height 864
click at [631, 668] on main "Content Library Content for [PERSON_NAME] (barbipage3) Bio 76% Products 4 8 Bum…" at bounding box center [797, 432] width 1203 height 864
click at [497, 689] on main "Content Library Content for [PERSON_NAME] (barbipage3) Bio 76% Products 4 8 Bum…" at bounding box center [797, 432] width 1203 height 864
click at [1151, 725] on main "Content Library Content for [PERSON_NAME] (barbipage3) Bio 76% Products 4 8 Bum…" at bounding box center [797, 432] width 1203 height 864
click at [1298, 629] on link "1" at bounding box center [1295, 629] width 18 height 18
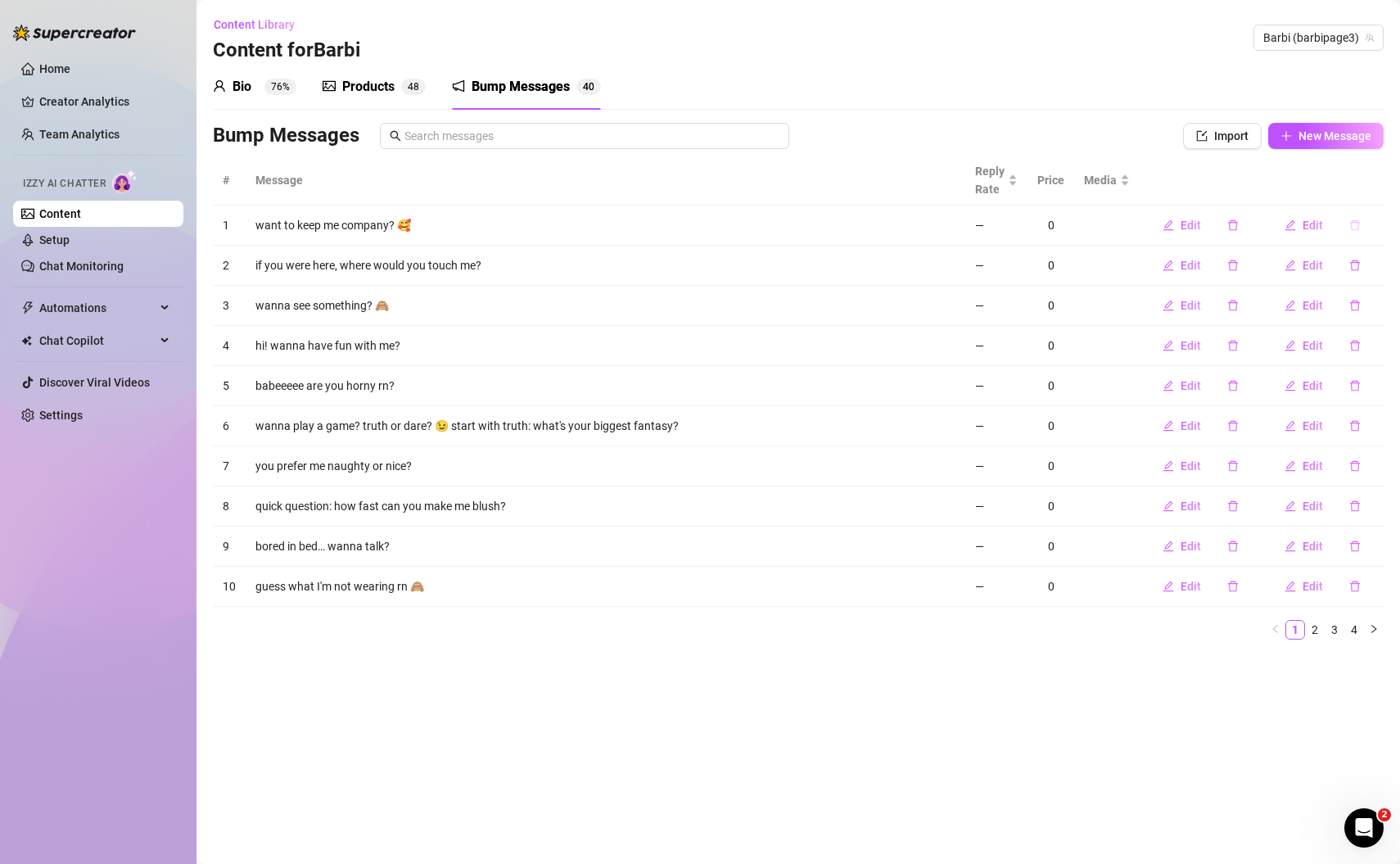
click at [1356, 225] on icon "delete" at bounding box center [1355, 225] width 11 height 11
click at [1376, 183] on span "Yes" at bounding box center [1371, 182] width 19 height 13
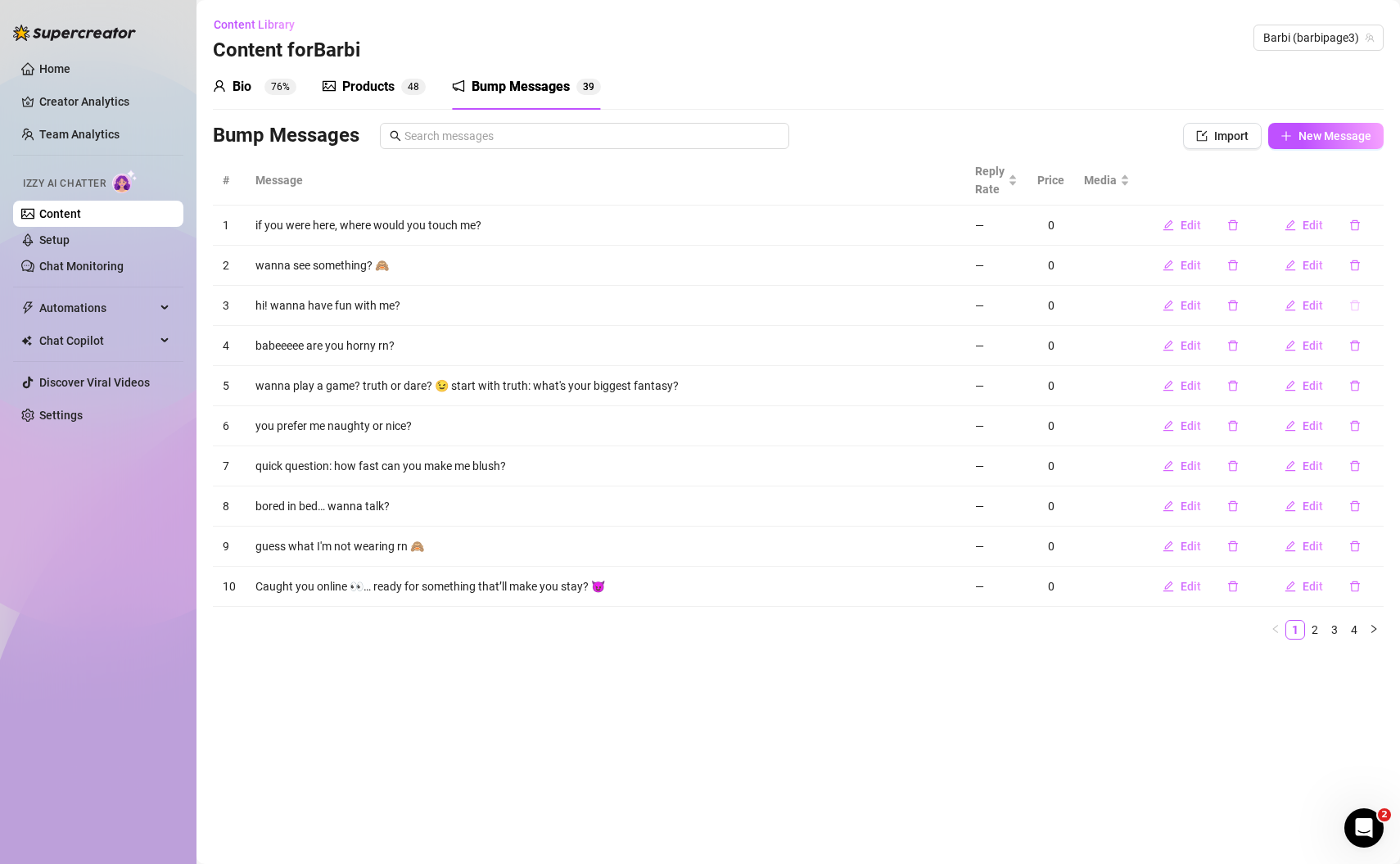
click at [1356, 305] on icon "delete" at bounding box center [1355, 305] width 11 height 11
click at [1379, 265] on span "Yes" at bounding box center [1371, 262] width 19 height 13
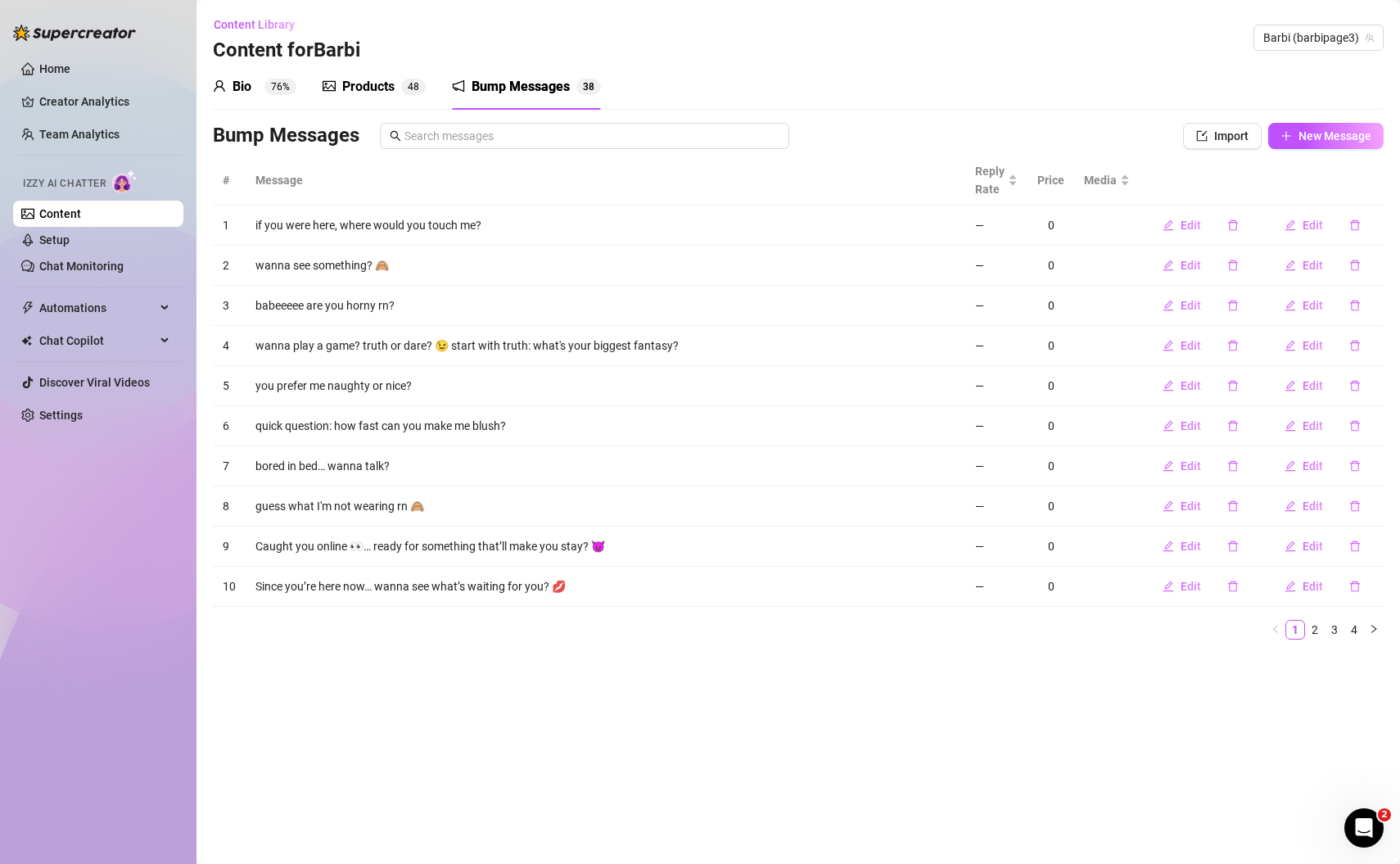
click at [851, 750] on main "Content Library Content for [PERSON_NAME] (barbipage3) Bio 76% Products 4 8 Bum…" at bounding box center [797, 432] width 1203 height 864
click at [1353, 426] on icon "delete" at bounding box center [1355, 426] width 11 height 11
click at [1374, 388] on span "Yes" at bounding box center [1371, 381] width 19 height 13
click at [742, 696] on main "Content Library Content for [PERSON_NAME] (barbipage3) Bio 76% Products 4 8 Bum…" at bounding box center [797, 432] width 1203 height 864
click at [611, 717] on main "Content Library Content for [PERSON_NAME] (barbipage3) Bio 76% Products 4 8 Bum…" at bounding box center [797, 432] width 1203 height 864
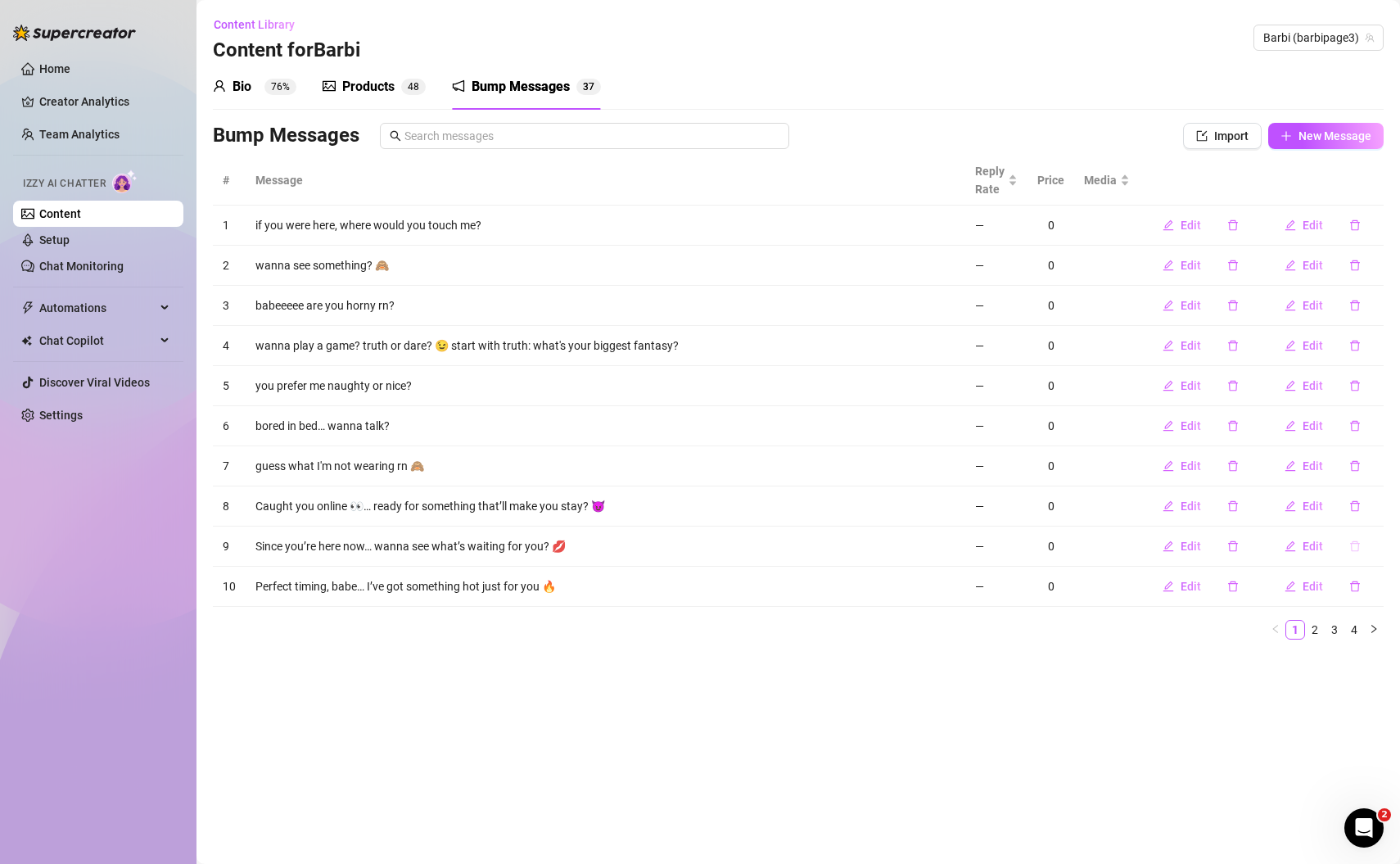
click at [1364, 543] on button "button" at bounding box center [1355, 546] width 38 height 26
click at [1381, 502] on span "Yes" at bounding box center [1371, 500] width 19 height 13
click at [596, 739] on main "Content Library Content for [PERSON_NAME] (barbipage3) Bio 76% Products 4 8 Bum…" at bounding box center [797, 432] width 1203 height 864
